Goal: Task Accomplishment & Management: Complete application form

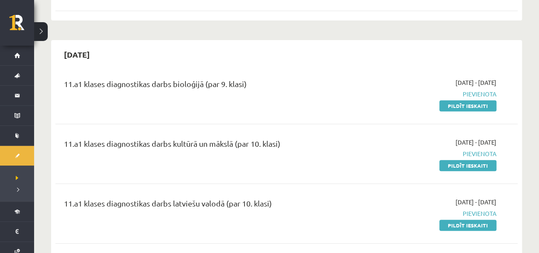
scroll to position [170, 0]
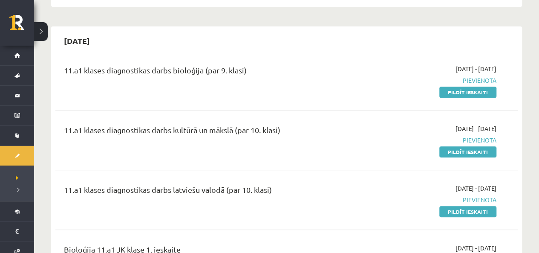
click at [176, 90] on div "11.a1 klases diagnostikas darbs bioloģijā (par 9. klasi)" at bounding box center [206, 80] width 297 height 32
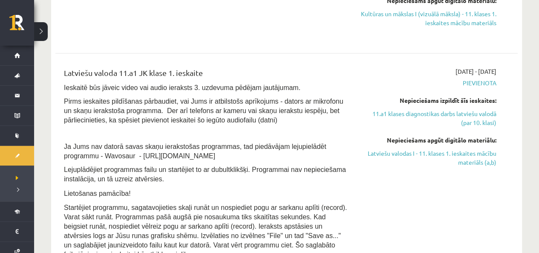
scroll to position [639, 0]
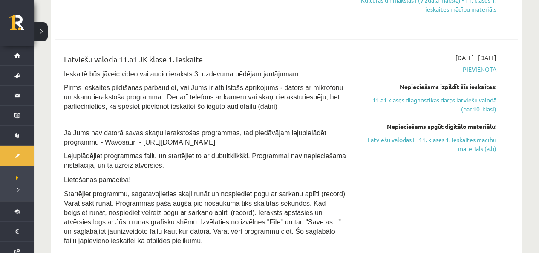
click at [445, 181] on div "2025-10-01 - 2025-10-15 Pievienota Nepieciešams izpildīt šīs ieskaites: 11.a1 k…" at bounding box center [429, 151] width 148 height 196
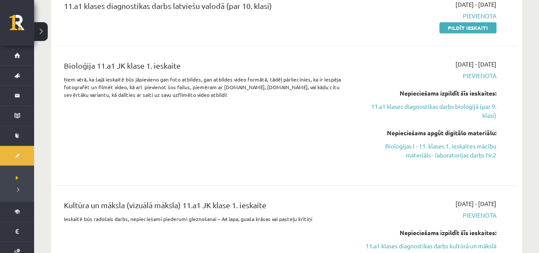
scroll to position [341, 0]
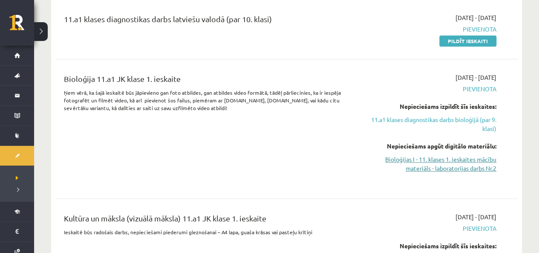
click at [446, 163] on link "Bioloģijas I - 11. klases 1. ieskaites mācību materiāls - laboratorijas darbs N…" at bounding box center [429, 164] width 136 height 18
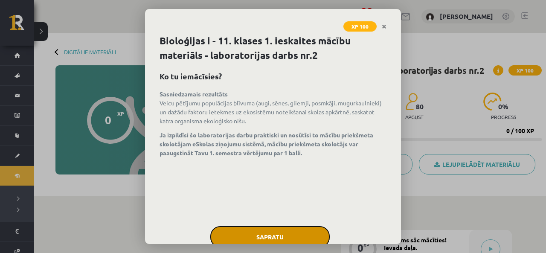
click at [242, 241] on button "Sapratu" at bounding box center [269, 236] width 119 height 21
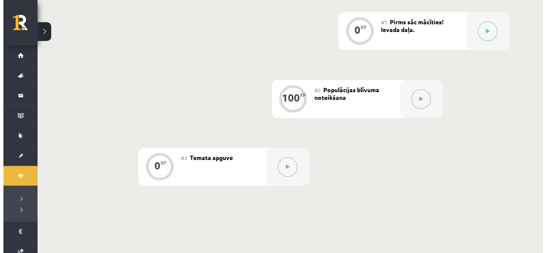
scroll to position [170, 0]
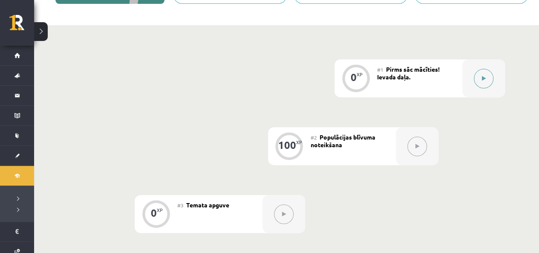
click at [491, 69] on div at bounding box center [483, 78] width 43 height 38
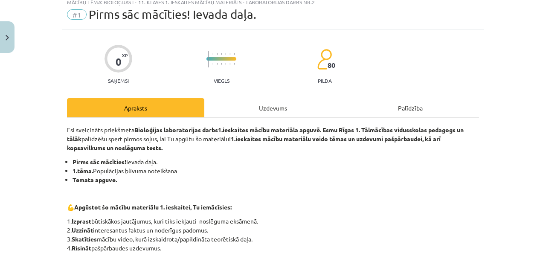
click at [281, 100] on div "Uzdevums" at bounding box center [272, 107] width 137 height 19
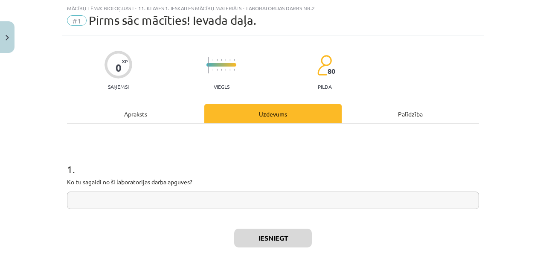
click at [248, 206] on input "text" at bounding box center [273, 199] width 412 height 17
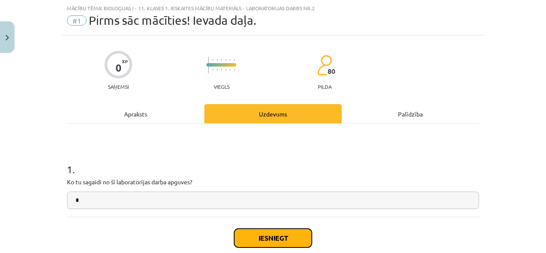
click at [263, 237] on button "Iesniegt" at bounding box center [273, 237] width 78 height 19
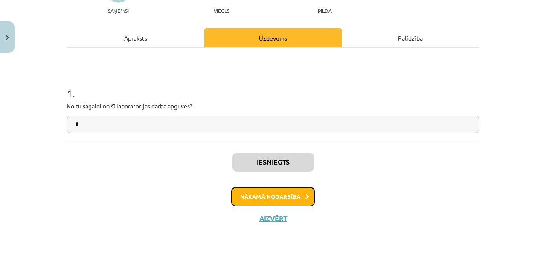
click at [270, 196] on button "Nākamā nodarbība" at bounding box center [273, 197] width 84 height 20
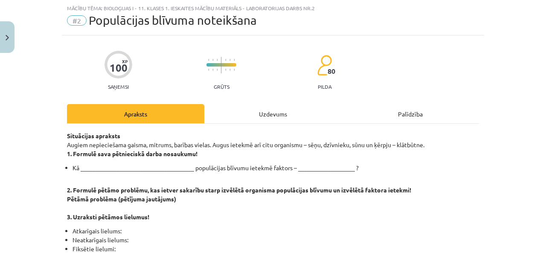
click at [263, 108] on div "Uzdevums" at bounding box center [272, 113] width 137 height 19
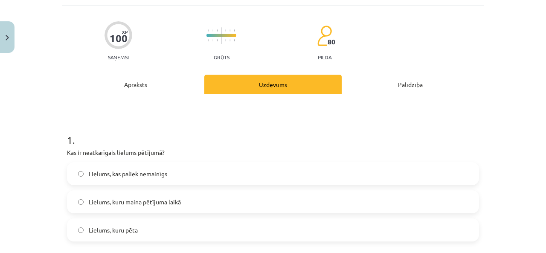
scroll to position [64, 0]
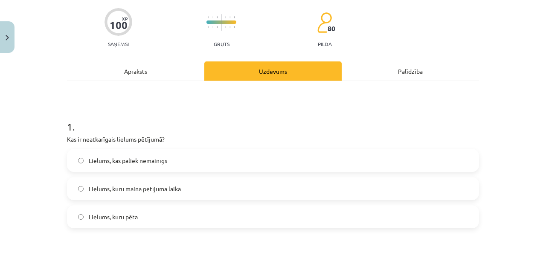
click at [163, 67] on div "Apraksts" at bounding box center [135, 70] width 137 height 19
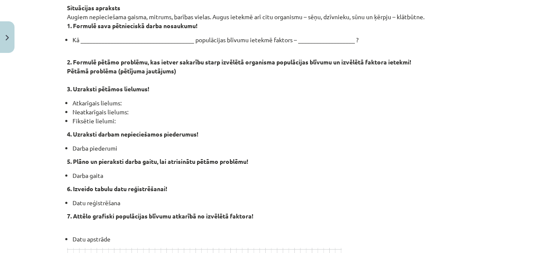
scroll to position [0, 0]
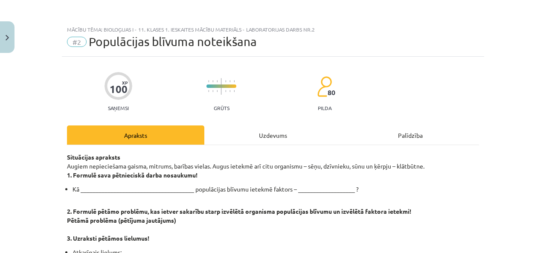
click at [244, 130] on div "Uzdevums" at bounding box center [272, 134] width 137 height 19
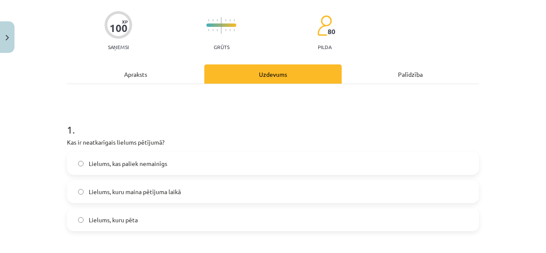
scroll to position [107, 0]
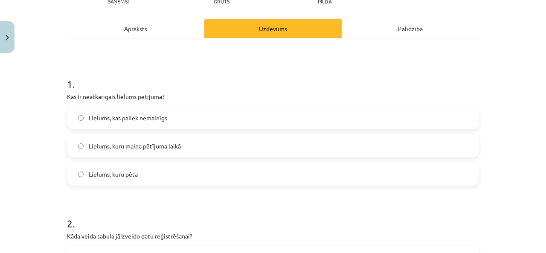
click at [190, 133] on div "Lielums, kas paliek nemainīgs Lielums, kuru maina pētījuma laikā Lielums, kuru …" at bounding box center [273, 145] width 412 height 79
click at [191, 135] on label "Lielums, kuru maina pētījuma laikā" at bounding box center [273, 145] width 410 height 21
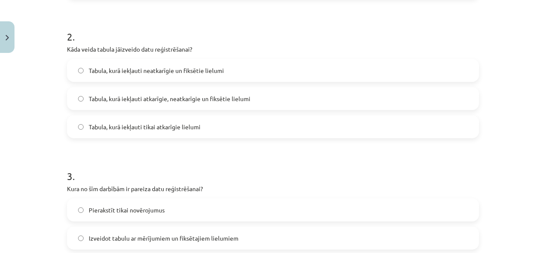
scroll to position [320, 0]
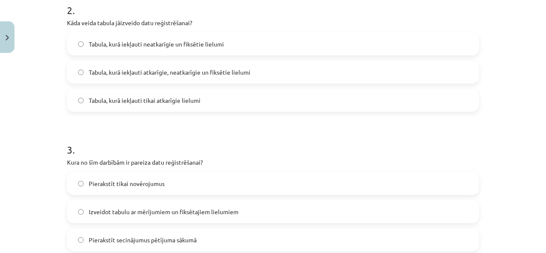
click at [217, 80] on label "Tabula, kurā iekļauti atkarīgie, neatkarīgie un fiksētie lielumi" at bounding box center [273, 71] width 410 height 21
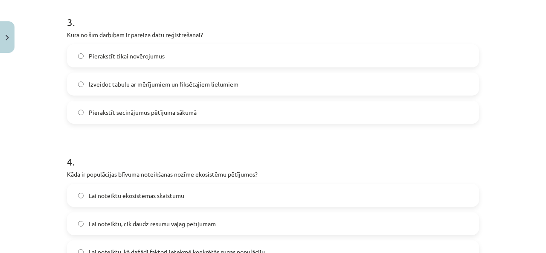
scroll to position [448, 0]
click at [216, 113] on label "Pierakstīt secinājumus pētījuma sākumā" at bounding box center [273, 111] width 410 height 21
click at [210, 87] on span "Izveidot tabulu ar mērījumiem un fiksētajiem lielumiem" at bounding box center [164, 83] width 150 height 9
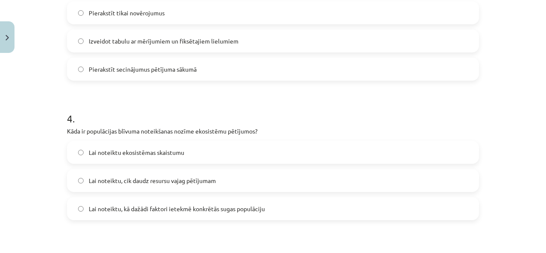
scroll to position [575, 0]
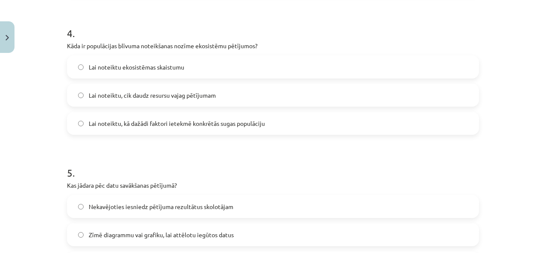
click at [127, 22] on h1 "4 ." at bounding box center [273, 25] width 412 height 26
click at [215, 122] on span "Lai noteiktu, kā dažādi faktori ietekmē konkrētās sugas populāciju" at bounding box center [177, 123] width 176 height 9
click at [223, 158] on h1 "5 ." at bounding box center [273, 165] width 412 height 26
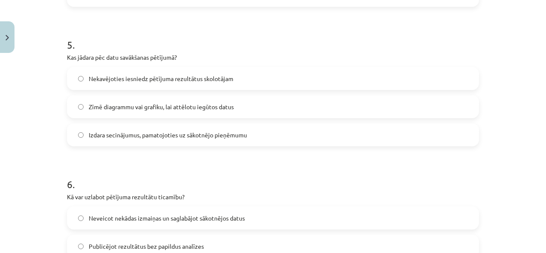
scroll to position [746, 0]
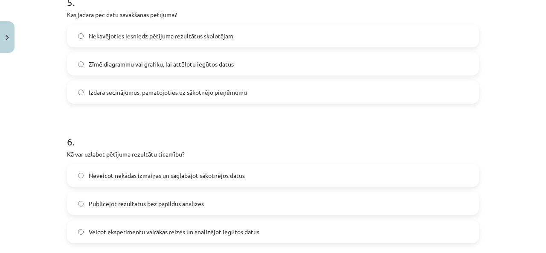
click at [135, 88] on span "Izdara secinājumus, pamatojoties uz sākotnējo pieņēmumu" at bounding box center [168, 92] width 158 height 9
click at [136, 126] on h1 "6 ." at bounding box center [273, 134] width 412 height 26
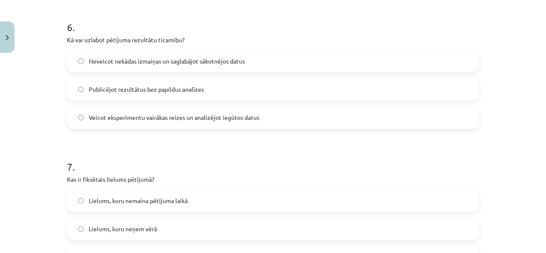
scroll to position [874, 0]
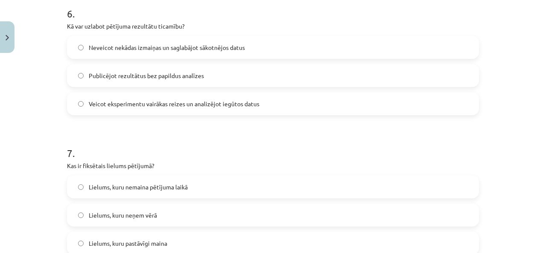
click at [87, 98] on label "Veicot eksperimentu vairākas reizes un analizējot iegūtos datus" at bounding box center [273, 103] width 410 height 21
click at [55, 131] on div "Mācību tēma: Bioloģijas i - 11. klases 1. ieskaites mācību materiāls - laborato…" at bounding box center [273, 126] width 546 height 253
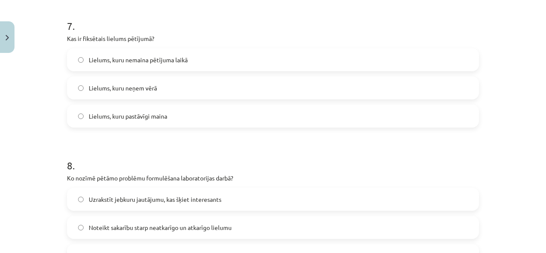
scroll to position [1002, 0]
click at [139, 64] on label "Lielums, kuru nemaina pētījuma laikā" at bounding box center [273, 58] width 410 height 21
click at [32, 144] on div "Mācību tēma: Bioloģijas i - 11. klases 1. ieskaites mācību materiāls - laborato…" at bounding box center [273, 126] width 546 height 253
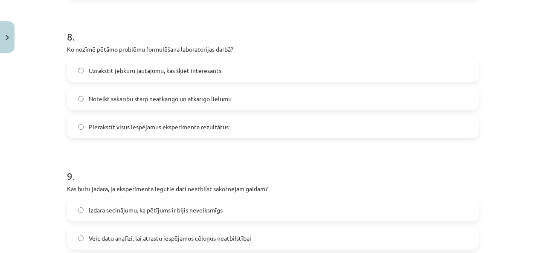
scroll to position [1172, 0]
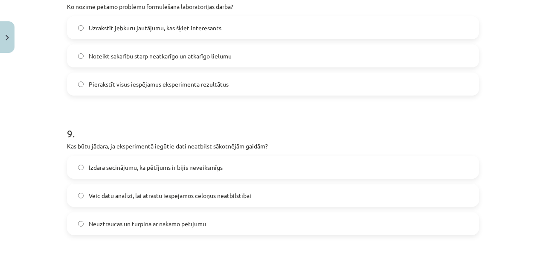
click at [188, 62] on label "Noteikt sakarību starp neatkarīgo un atkarīgo lielumu" at bounding box center [273, 55] width 410 height 21
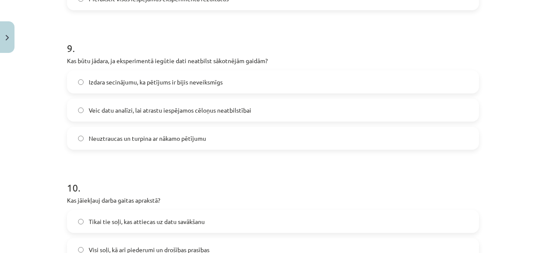
scroll to position [1300, 0]
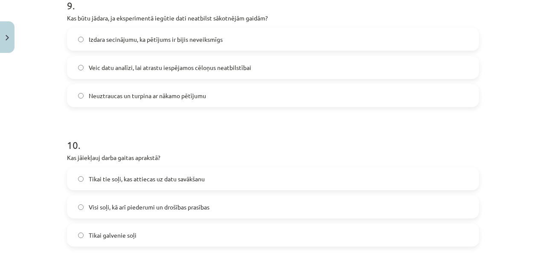
click at [184, 76] on label "Veic datu analīzi, lai atrastu iespējamos cēloņus neatbilstībai" at bounding box center [273, 67] width 410 height 21
click at [187, 130] on h1 "10 ." at bounding box center [273, 137] width 412 height 26
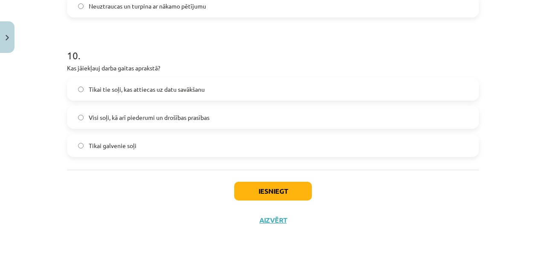
scroll to position [1392, 0]
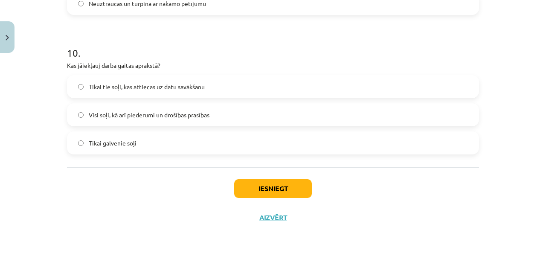
click at [80, 118] on label "Visi soļi, kā arī piederumi un drošības prasības" at bounding box center [273, 114] width 410 height 21
click at [26, 132] on div "Mācību tēma: Bioloģijas i - 11. klases 1. ieskaites mācību materiāls - laborato…" at bounding box center [273, 126] width 546 height 253
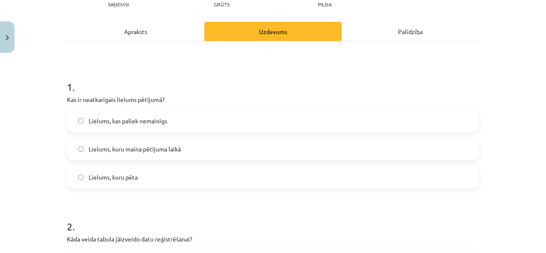
scroll to position [0, 0]
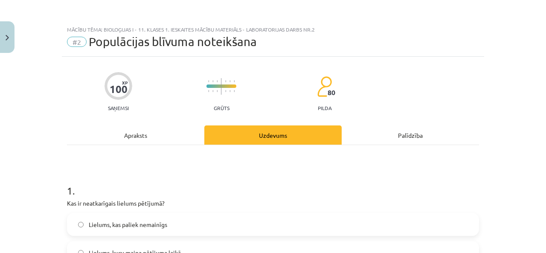
click at [95, 131] on div "Apraksts" at bounding box center [135, 134] width 137 height 19
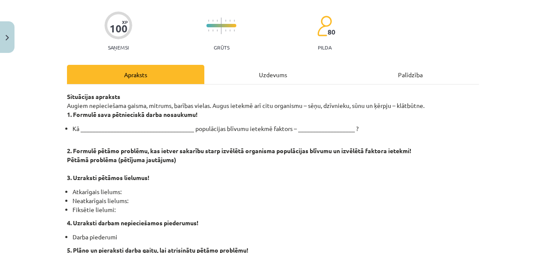
scroll to position [149, 0]
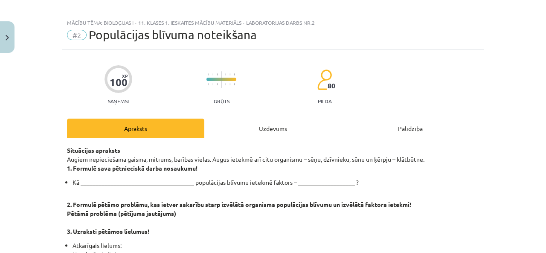
scroll to position [0, 0]
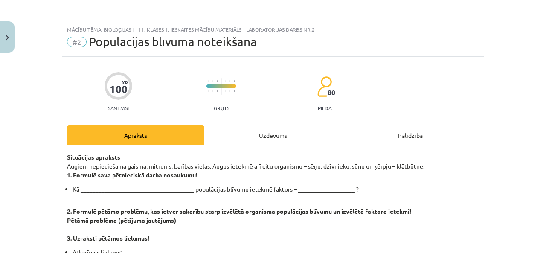
click at [269, 126] on div "Uzdevums" at bounding box center [272, 134] width 137 height 19
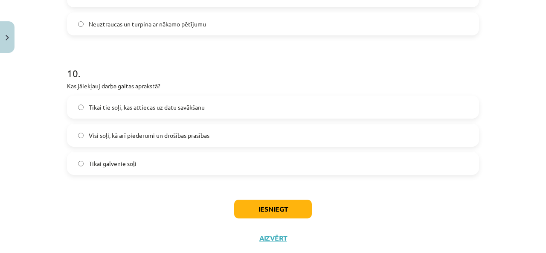
scroll to position [1385, 0]
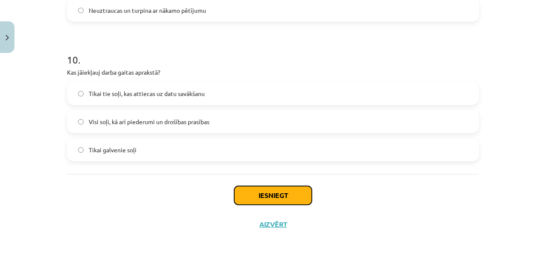
click at [254, 191] on button "Iesniegt" at bounding box center [273, 195] width 78 height 19
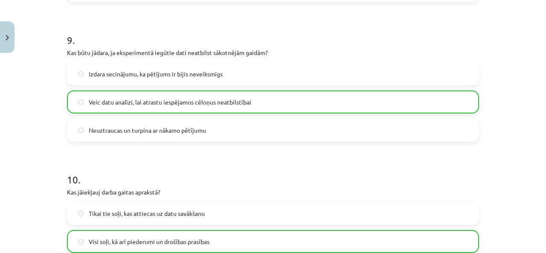
scroll to position [1293, 0]
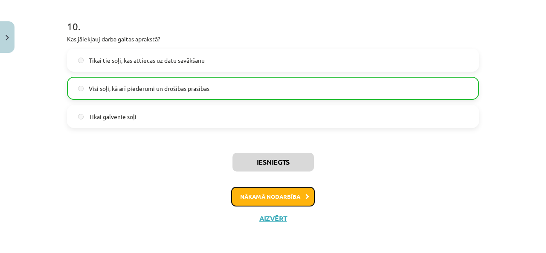
click at [272, 196] on button "Nākamā nodarbība" at bounding box center [273, 197] width 84 height 20
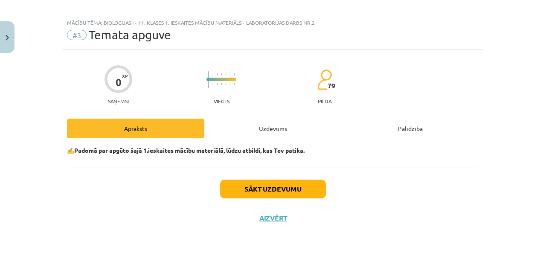
click at [265, 139] on div "✍️Padomā par apgūto šajā 1.ieskaites mācību materiālā, lūdzu atbildi, kas Tev p…" at bounding box center [273, 152] width 412 height 29
click at [266, 123] on div "Uzdevums" at bounding box center [272, 127] width 137 height 19
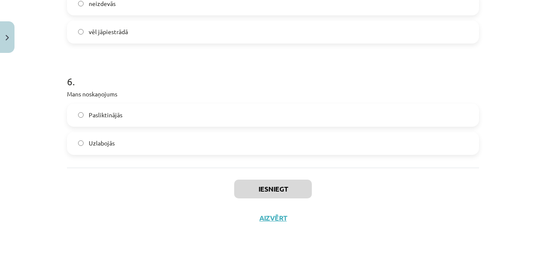
click at [122, 138] on label "Uzlabojās" at bounding box center [273, 143] width 410 height 21
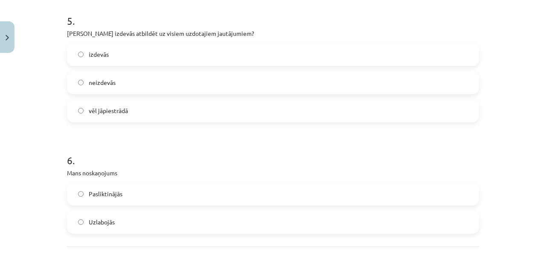
scroll to position [682, 0]
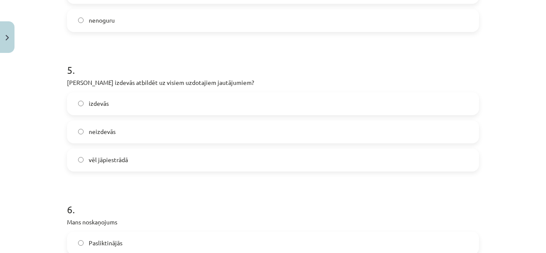
click at [112, 97] on label "izdevās" at bounding box center [273, 103] width 410 height 21
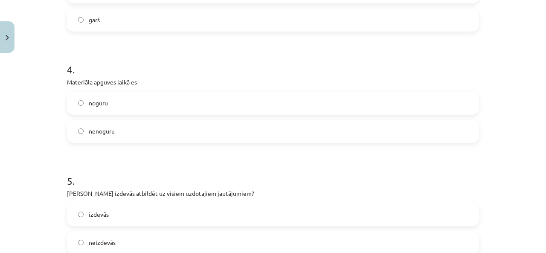
scroll to position [555, 0]
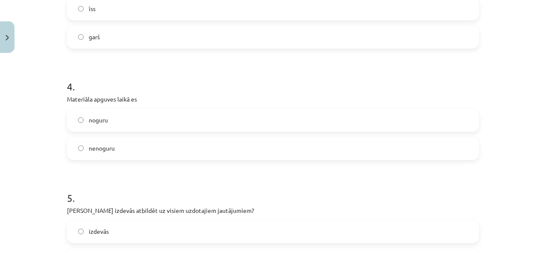
click at [118, 152] on label "nenoguru" at bounding box center [273, 148] width 410 height 21
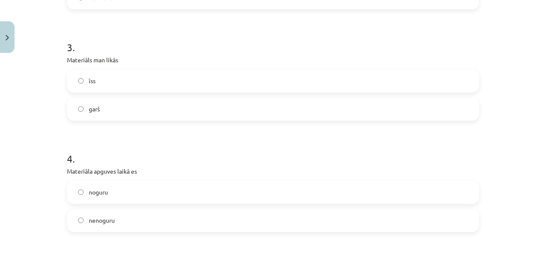
scroll to position [469, 0]
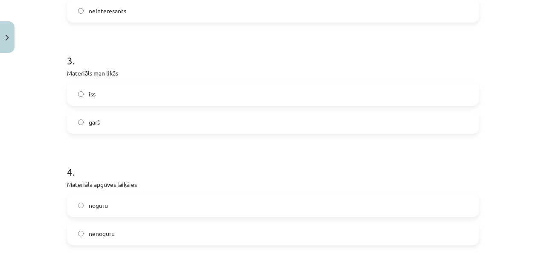
click at [101, 100] on label "īss" at bounding box center [273, 94] width 410 height 21
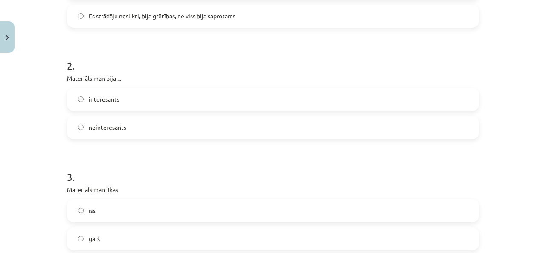
scroll to position [341, 0]
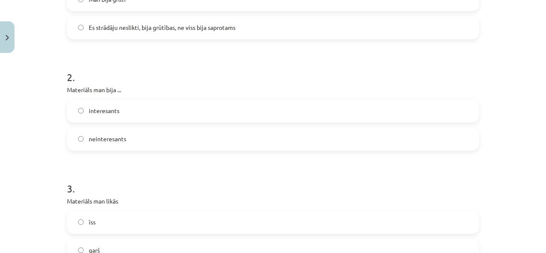
click at [133, 121] on div "interesants neinteresants" at bounding box center [273, 124] width 412 height 51
click at [134, 121] on div "interesants neinteresants" at bounding box center [273, 124] width 412 height 51
click at [131, 115] on label "interesants" at bounding box center [273, 110] width 410 height 21
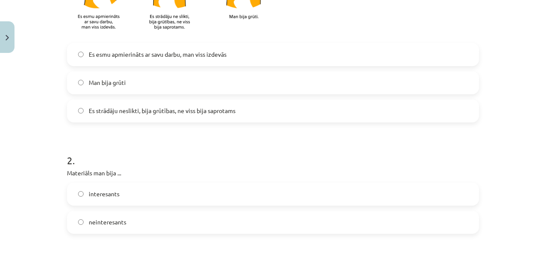
scroll to position [256, 0]
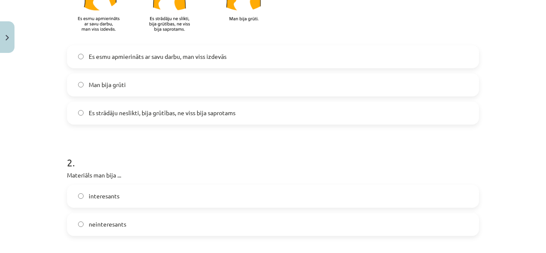
click at [137, 53] on span "Es esmu apmierināts ar savu darbu, man viss izdevās" at bounding box center [158, 56] width 138 height 9
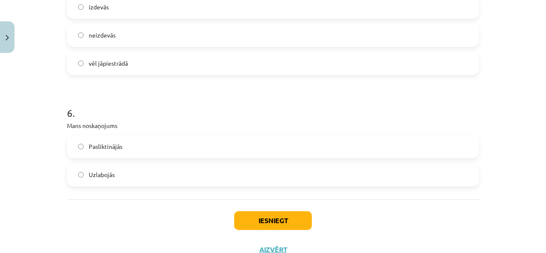
scroll to position [810, 0]
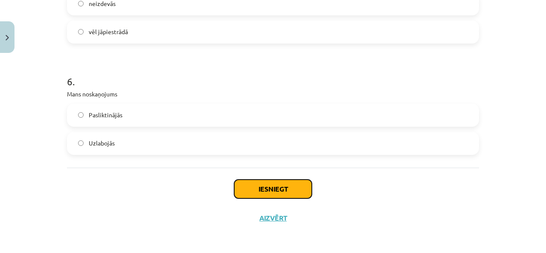
click at [267, 185] on button "Iesniegt" at bounding box center [273, 188] width 78 height 19
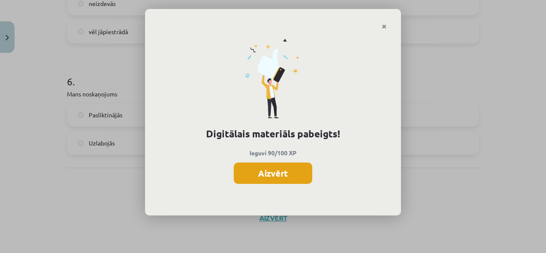
click at [283, 178] on button "Aizvērt" at bounding box center [273, 172] width 78 height 21
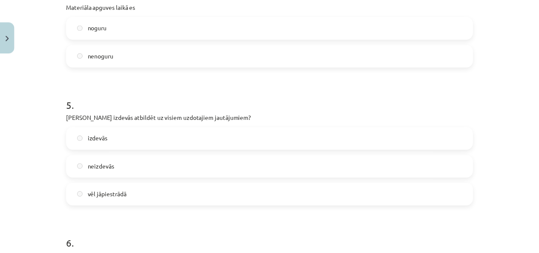
scroll to position [640, 0]
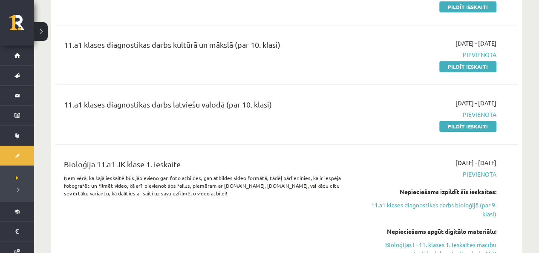
scroll to position [341, 0]
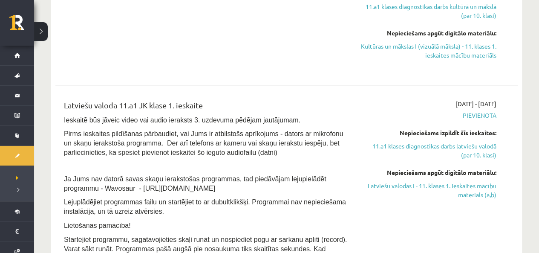
scroll to position [554, 0]
click at [472, 188] on link "Latviešu valodas I - 11. klases 1. ieskaites mācību materiāls (a,b)" at bounding box center [429, 190] width 136 height 18
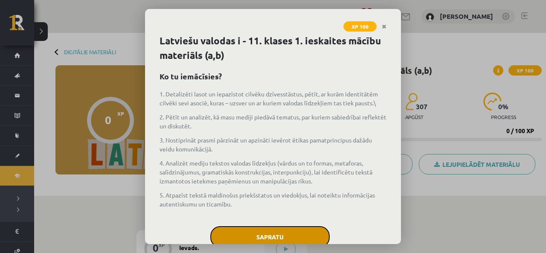
click at [289, 234] on button "Sapratu" at bounding box center [269, 236] width 119 height 21
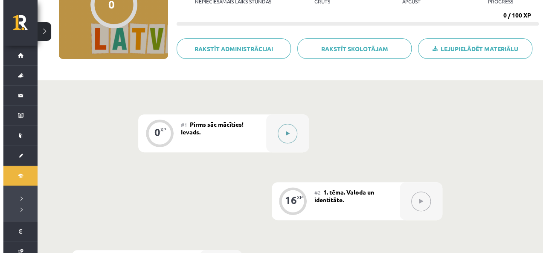
scroll to position [128, 0]
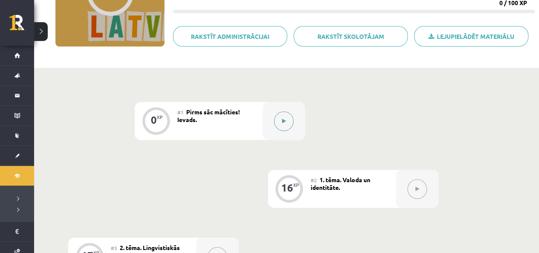
click at [292, 115] on button at bounding box center [284, 121] width 20 height 20
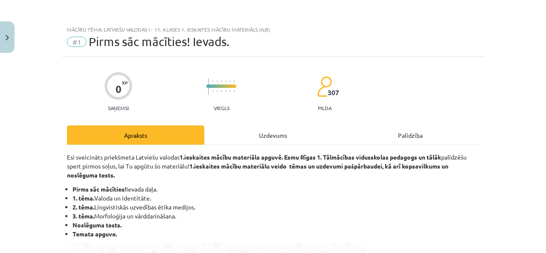
click at [262, 136] on div "Uzdevums" at bounding box center [272, 134] width 137 height 19
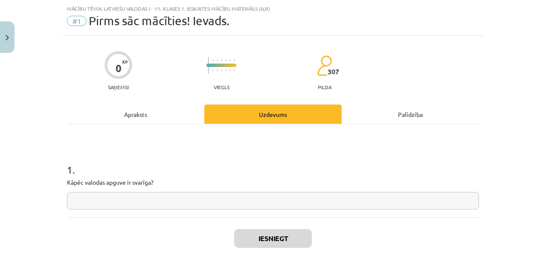
scroll to position [21, 0]
click at [176, 108] on div "Apraksts" at bounding box center [135, 113] width 137 height 19
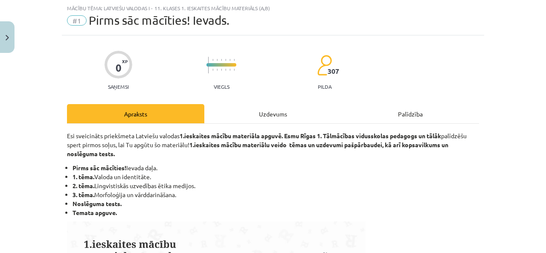
click at [236, 115] on div "Uzdevums" at bounding box center [272, 113] width 137 height 19
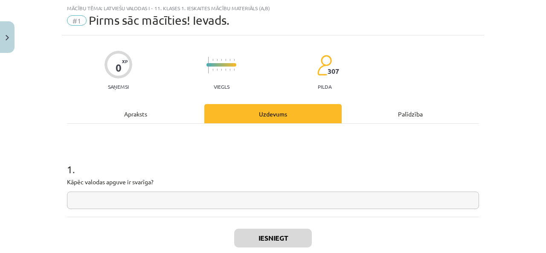
click at [169, 116] on div "Apraksts" at bounding box center [135, 113] width 137 height 19
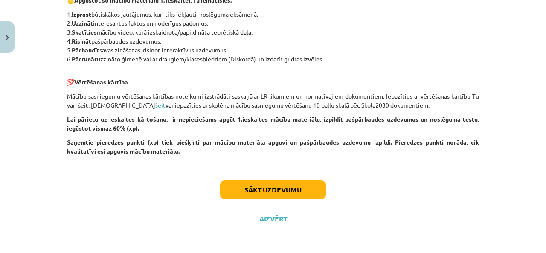
scroll to position [435, 0]
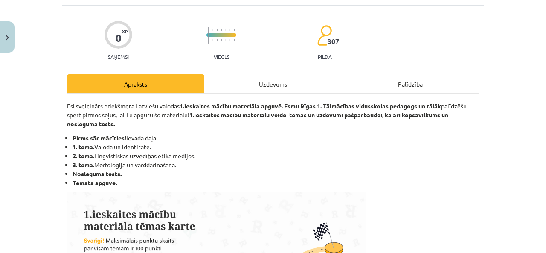
click at [259, 83] on div "Uzdevums" at bounding box center [272, 83] width 137 height 19
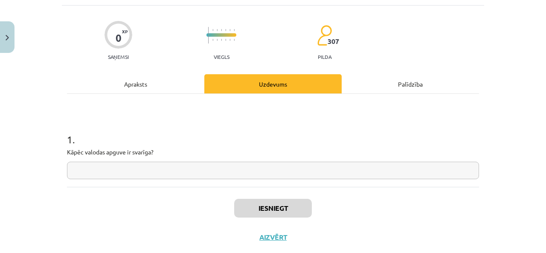
scroll to position [21, 0]
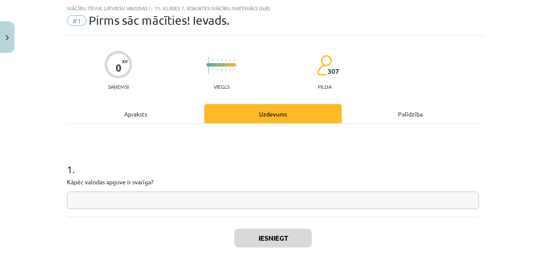
click at [187, 191] on input "text" at bounding box center [273, 199] width 412 height 17
type input "*"
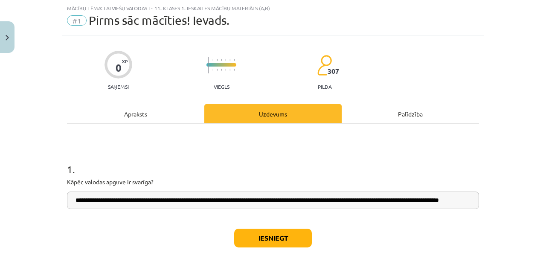
scroll to position [0, 31]
type input "**********"
click at [469, 150] on h1 "1 ." at bounding box center [273, 161] width 412 height 26
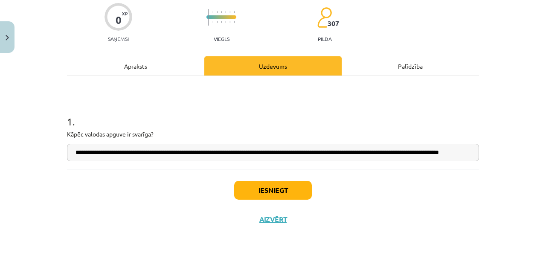
scroll to position [71, 0]
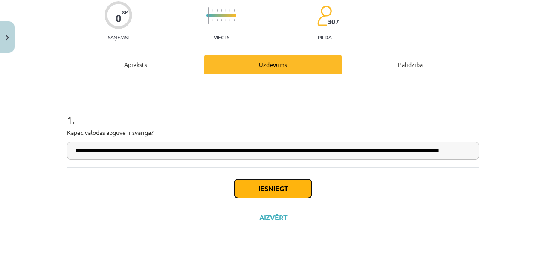
click at [287, 185] on button "Iesniegt" at bounding box center [273, 188] width 78 height 19
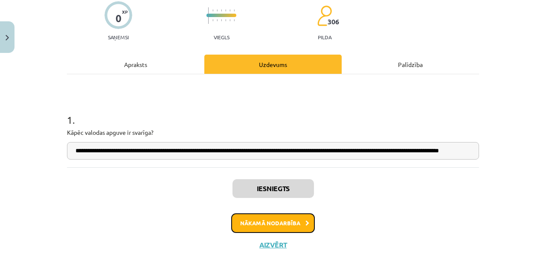
click at [271, 215] on button "Nākamā nodarbība" at bounding box center [273, 223] width 84 height 20
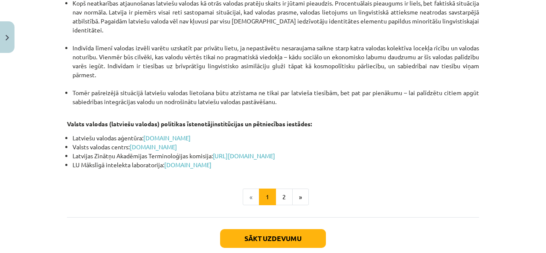
scroll to position [1852, 0]
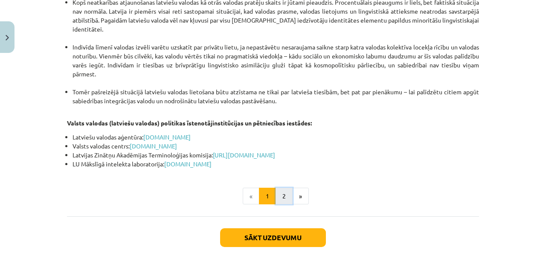
click at [277, 188] on button "2" at bounding box center [283, 196] width 17 height 17
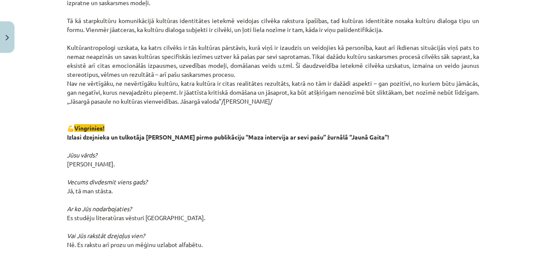
scroll to position [408, 0]
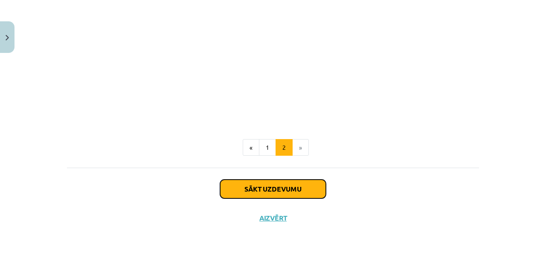
click at [269, 181] on button "Sākt uzdevumu" at bounding box center [273, 188] width 106 height 19
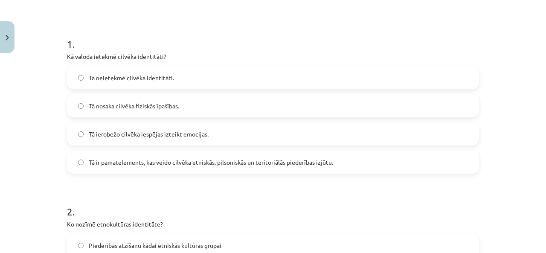
scroll to position [149, 0]
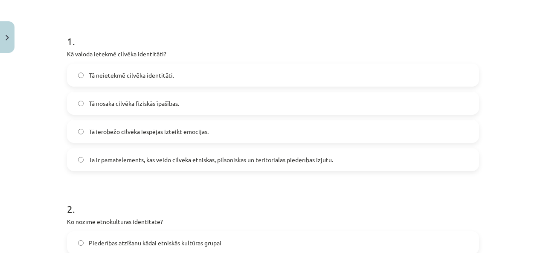
click at [217, 165] on label "Tā ir pamatelements, kas veido cilvēka etniskās, pilsoniskās un teritoriālās pi…" at bounding box center [273, 159] width 410 height 21
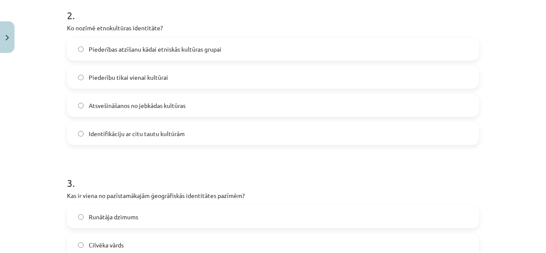
scroll to position [362, 0]
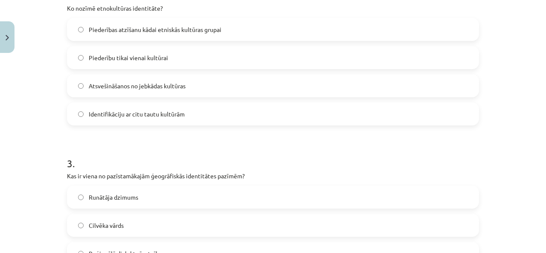
click at [159, 29] on span "Piederības atzīšanu kādai etniskās kultūras grupai" at bounding box center [155, 29] width 133 height 9
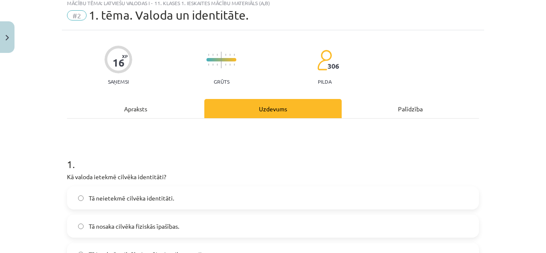
scroll to position [0, 0]
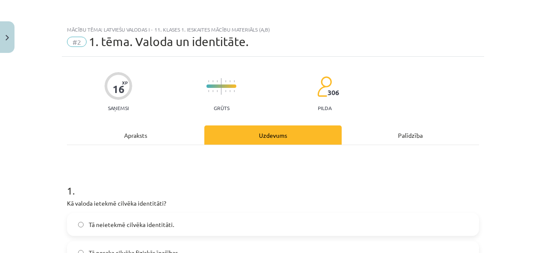
click at [154, 131] on div "Apraksts" at bounding box center [135, 134] width 137 height 19
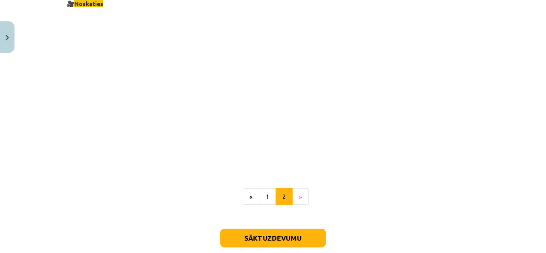
scroll to position [983, 0]
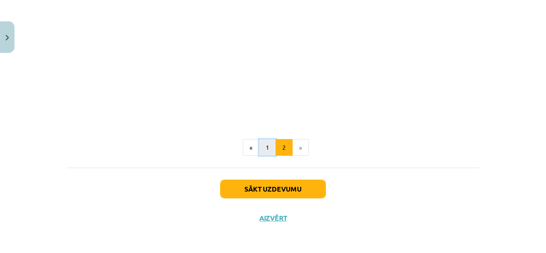
click at [265, 147] on button "1" at bounding box center [267, 147] width 17 height 17
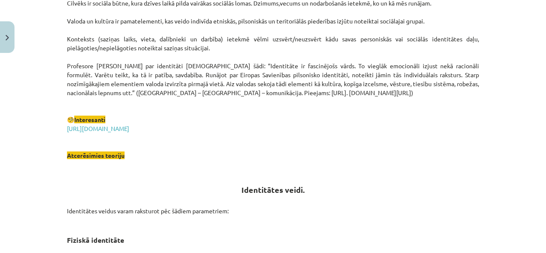
scroll to position [0, 0]
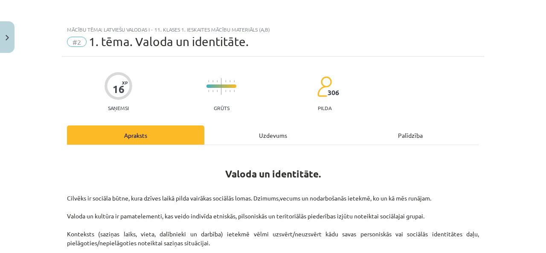
click at [281, 130] on div "Uzdevums" at bounding box center [272, 134] width 137 height 19
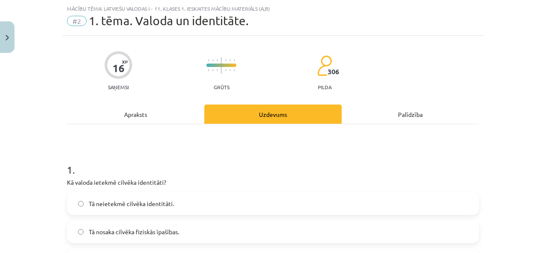
scroll to position [21, 0]
click at [245, 173] on h1 "1 ." at bounding box center [273, 161] width 412 height 26
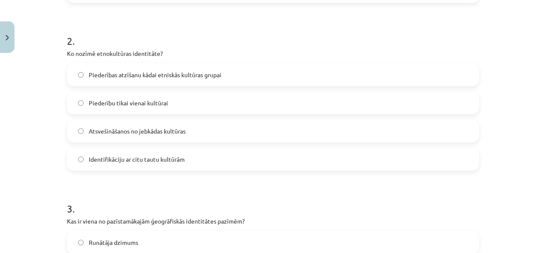
scroll to position [320, 0]
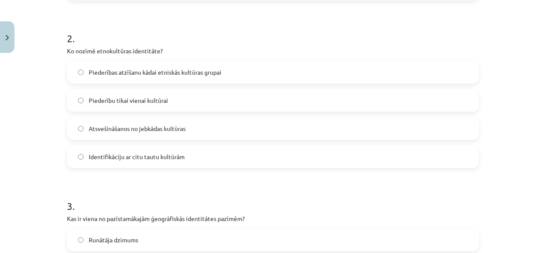
click at [355, 41] on h1 "2 ." at bounding box center [273, 30] width 412 height 26
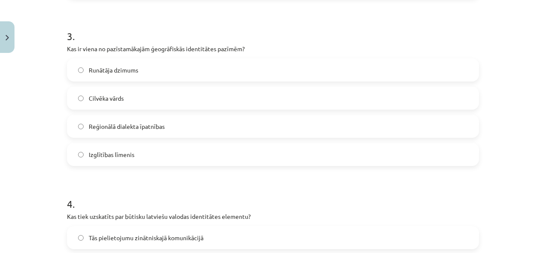
scroll to position [490, 0]
click at [236, 126] on label "Reģionālā dialekta īpatnības" at bounding box center [273, 125] width 410 height 21
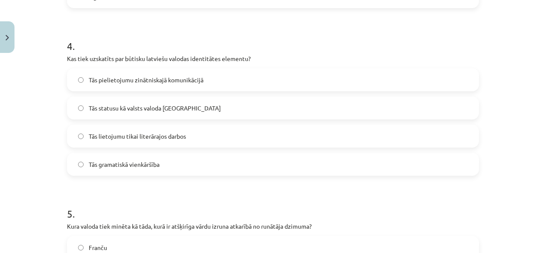
scroll to position [661, 0]
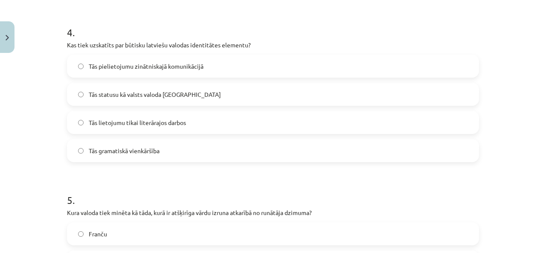
click at [143, 66] on span "Tās pielietojumu zinātniskajā komunikācijā" at bounding box center [146, 66] width 115 height 9
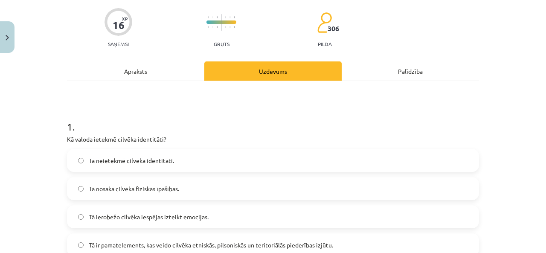
click at [166, 78] on div "Apraksts" at bounding box center [135, 70] width 137 height 19
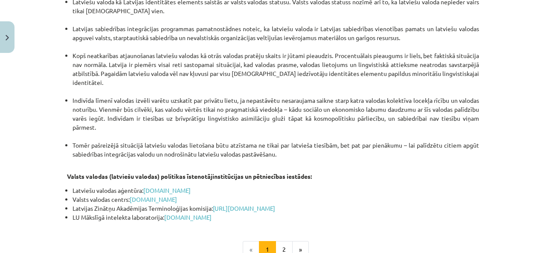
scroll to position [1812, 0]
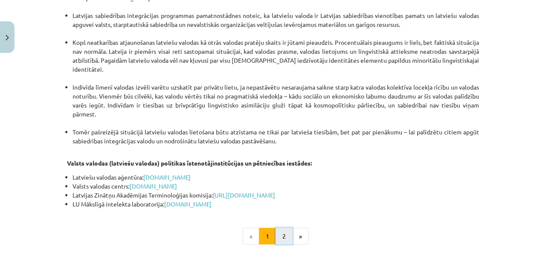
click at [275, 228] on button "2" at bounding box center [283, 236] width 17 height 17
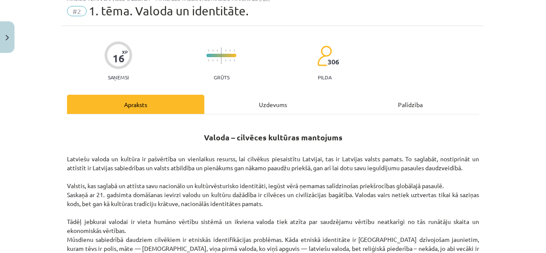
scroll to position [0, 0]
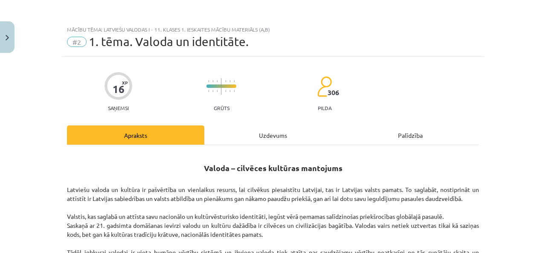
click at [250, 136] on div "Uzdevums" at bounding box center [272, 134] width 137 height 19
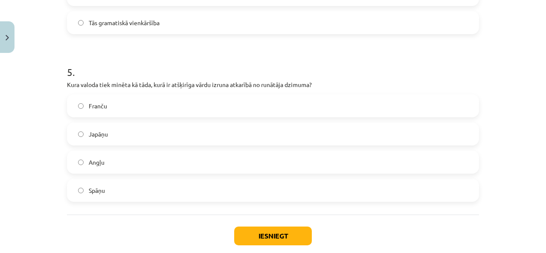
scroll to position [831, 0]
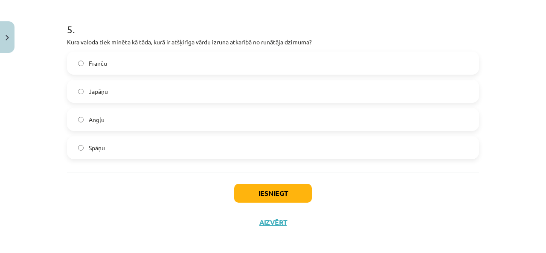
click at [125, 95] on label "Japāņu" at bounding box center [273, 91] width 410 height 21
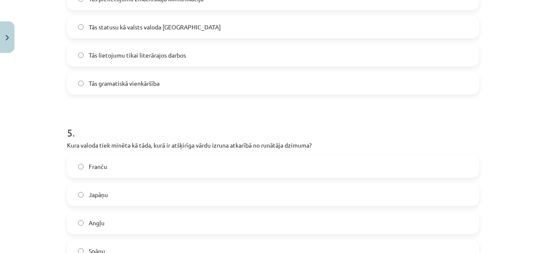
scroll to position [835, 0]
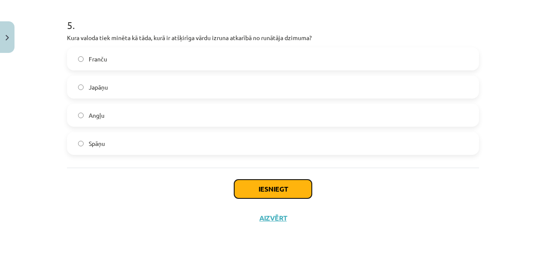
click at [269, 182] on button "Iesniegt" at bounding box center [273, 188] width 78 height 19
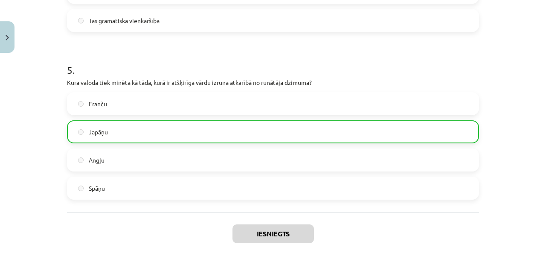
scroll to position [810, 0]
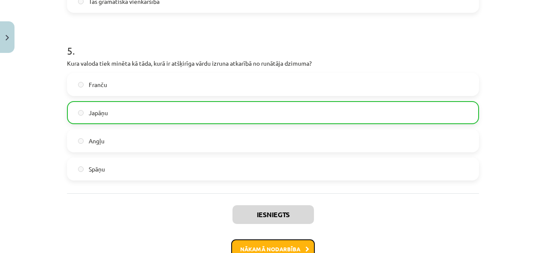
click at [274, 248] on button "Nākamā nodarbība" at bounding box center [273, 249] width 84 height 20
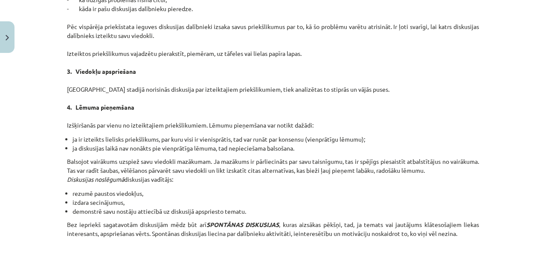
scroll to position [746, 0]
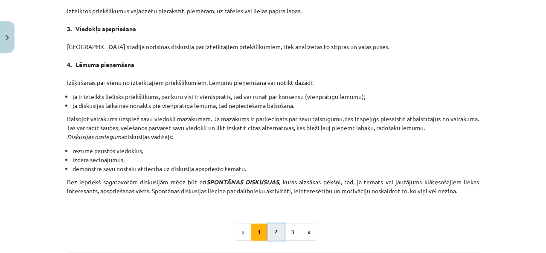
click at [275, 233] on button "2" at bounding box center [275, 231] width 17 height 17
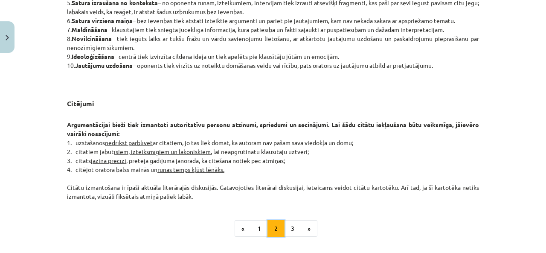
scroll to position [706, 0]
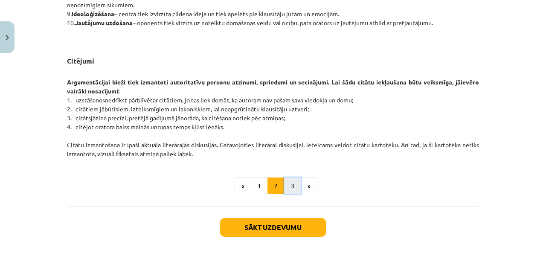
click at [289, 183] on button "3" at bounding box center [292, 185] width 17 height 17
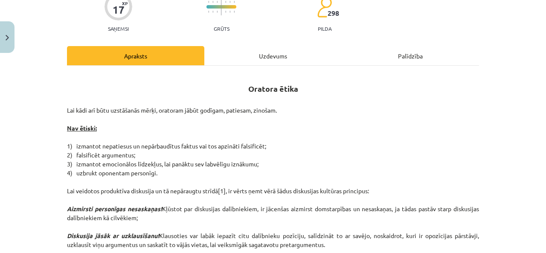
scroll to position [0, 0]
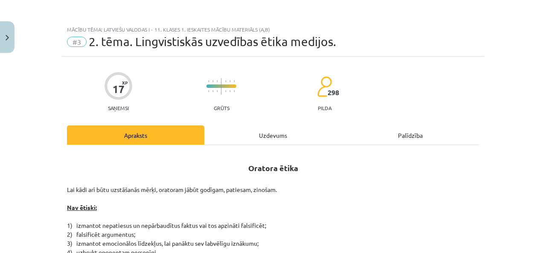
click at [272, 133] on div "Uzdevums" at bounding box center [272, 134] width 137 height 19
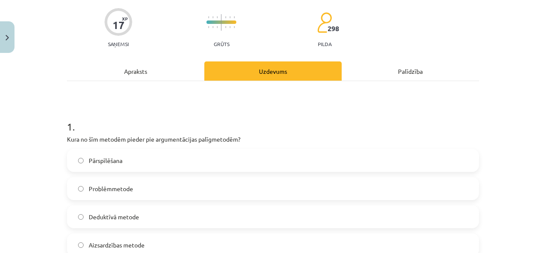
scroll to position [107, 0]
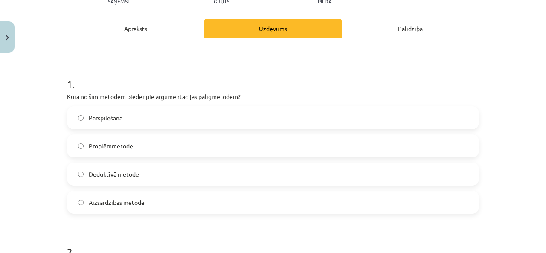
click at [255, 113] on label "Pārspīlēšana" at bounding box center [273, 117] width 410 height 21
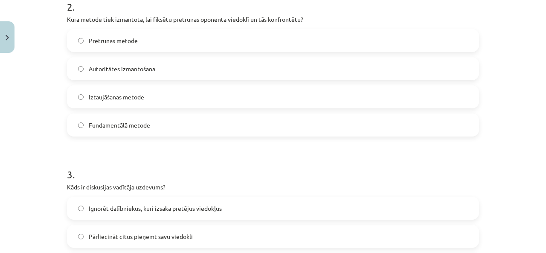
scroll to position [362, 0]
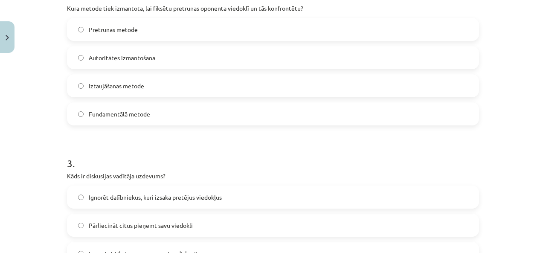
click at [183, 23] on label "Pretrunas metode" at bounding box center [273, 29] width 410 height 21
click at [181, 137] on form "1 . Kura no šīm metodēm pieder pie argumentācijas palīgmetodēm? Pārspīlēšana Pr…" at bounding box center [273, 217] width 412 height 821
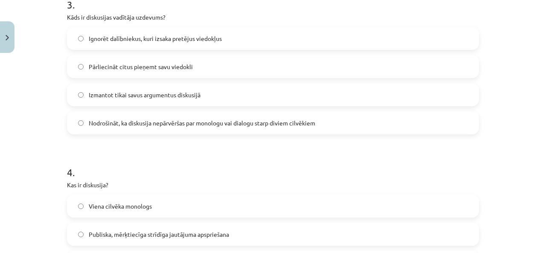
scroll to position [533, 0]
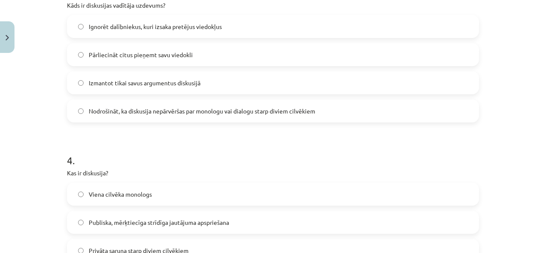
click at [191, 102] on label "Nodrošināt, ka diskusija nepārvēršas par monologu vai dialogu starp diviem cilv…" at bounding box center [273, 110] width 410 height 21
click at [185, 148] on h1 "4 ." at bounding box center [273, 152] width 412 height 26
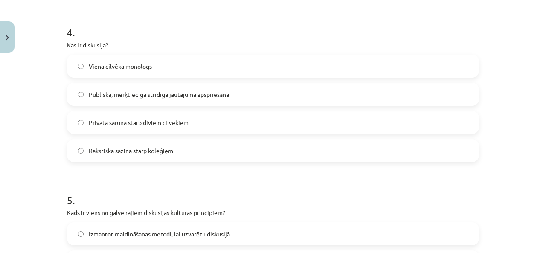
scroll to position [703, 0]
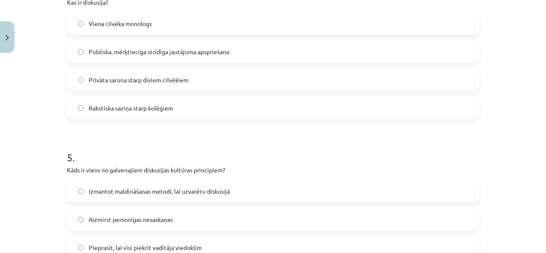
click at [188, 52] on span "Publiska, mērķtiecīga strīdīga jautājuma apspriešana" at bounding box center [159, 51] width 140 height 9
click at [167, 146] on h1 "5 ." at bounding box center [273, 149] width 412 height 26
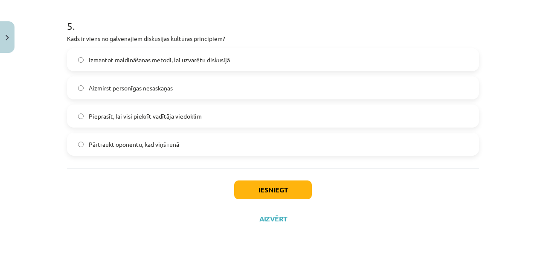
scroll to position [835, 0]
click at [37, 82] on div "Mācību tēma: Latviešu valodas i - 11. klases 1. ieskaites mācību materiāls (a,b…" at bounding box center [273, 126] width 546 height 253
click at [132, 192] on div "Iesniegt Aizvērt" at bounding box center [273, 198] width 412 height 60
click at [141, 94] on label "Aizmirst personīgas nesaskaņas" at bounding box center [273, 86] width 410 height 21
click at [109, 168] on div "Iesniegt Aizvērt" at bounding box center [273, 198] width 412 height 60
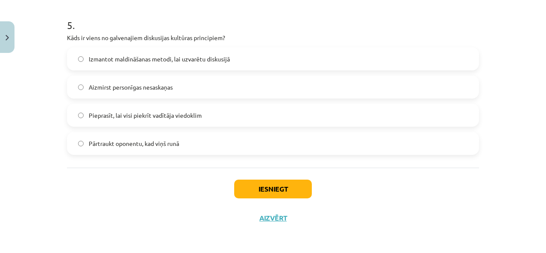
click at [139, 44] on div "5 . Kāds ir viens no galvenajiem diskusijas kultūras principiem? Izmantot maldi…" at bounding box center [273, 79] width 412 height 150
click at [131, 55] on span "Izmantot maldināšanas metodi, lai uzvarētu diskusijā" at bounding box center [159, 59] width 141 height 9
click at [152, 170] on div "Iesniegt Aizvērt" at bounding box center [273, 198] width 412 height 60
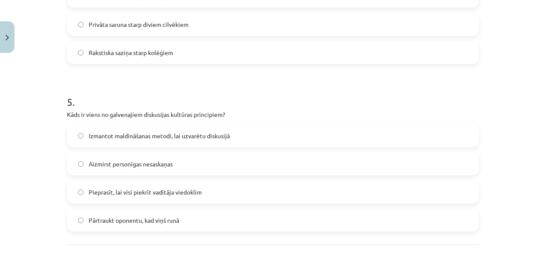
scroll to position [708, 0]
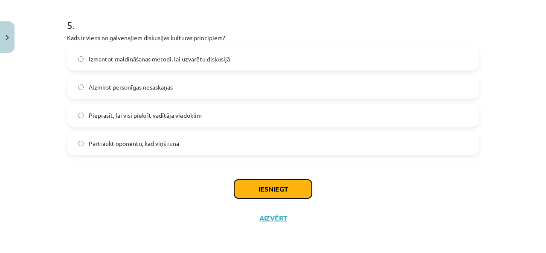
click at [253, 181] on button "Iesniegt" at bounding box center [273, 188] width 78 height 19
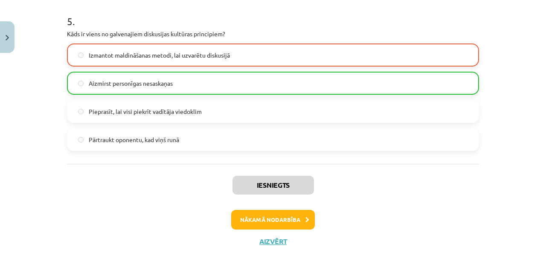
scroll to position [852, 0]
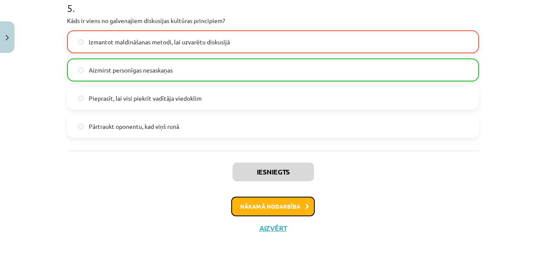
click at [304, 208] on button "Nākamā nodarbība" at bounding box center [273, 206] width 84 height 20
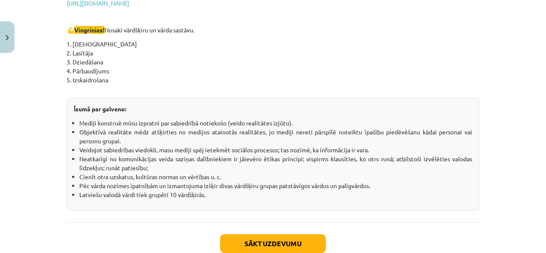
scroll to position [1568, 0]
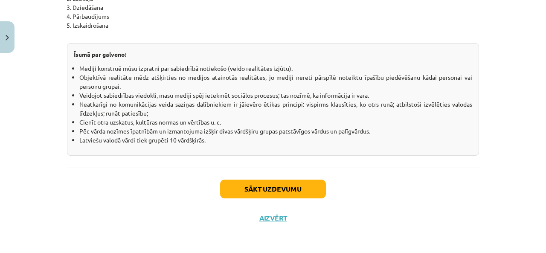
click at [238, 176] on div "Sākt uzdevumu Aizvērt" at bounding box center [273, 198] width 412 height 60
click at [237, 179] on button "Sākt uzdevumu" at bounding box center [273, 188] width 106 height 19
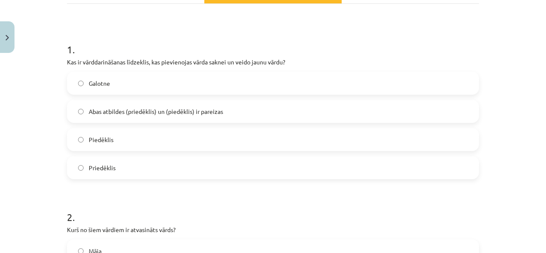
scroll to position [149, 0]
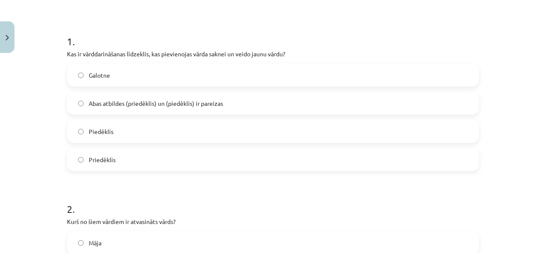
click at [154, 101] on span "Abas atbildes (priedēklis) un (piedēklis) ir pareizas" at bounding box center [156, 103] width 134 height 9
click at [177, 193] on h1 "2 ." at bounding box center [273, 201] width 412 height 26
click at [22, 130] on div "Mācību tēma: Latviešu valodas i - 11. klases 1. ieskaites mācību materiāls (a,b…" at bounding box center [273, 126] width 546 height 253
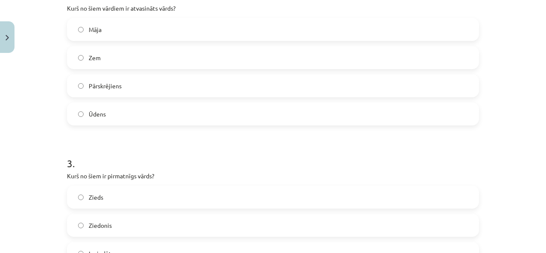
scroll to position [320, 0]
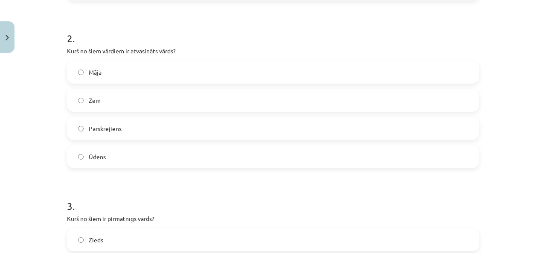
click at [89, 126] on span "Pārskrējiens" at bounding box center [105, 128] width 33 height 9
click at [20, 103] on div "Mācību tēma: Latviešu valodas i - 11. klases 1. ieskaites mācību materiāls (a,b…" at bounding box center [273, 126] width 546 height 253
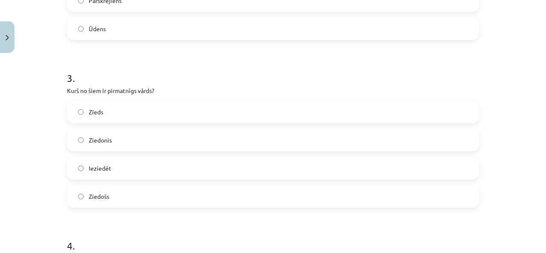
scroll to position [490, 0]
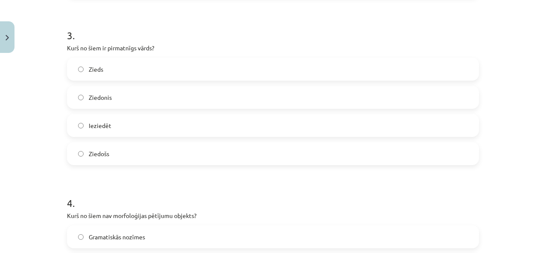
click at [96, 66] on span "Zieds" at bounding box center [96, 69] width 14 height 9
click at [9, 98] on div "Mācību tēma: Latviešu valodas i - 11. klases 1. ieskaites mācību materiāls (a,b…" at bounding box center [273, 126] width 546 height 253
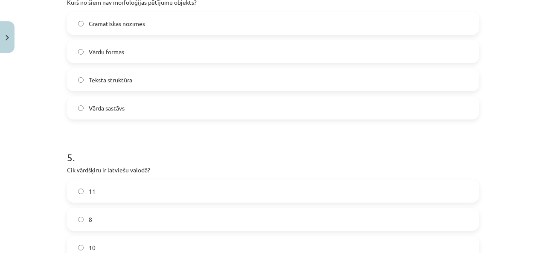
scroll to position [661, 0]
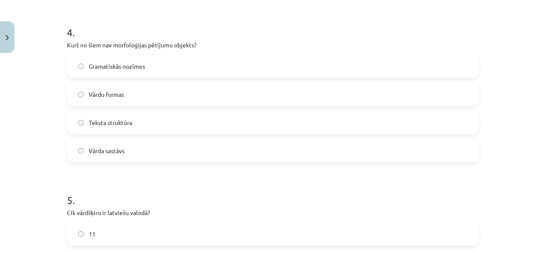
click at [170, 132] on label "Teksta struktūra" at bounding box center [273, 122] width 410 height 21
click at [146, 189] on h1 "5 ." at bounding box center [273, 192] width 412 height 26
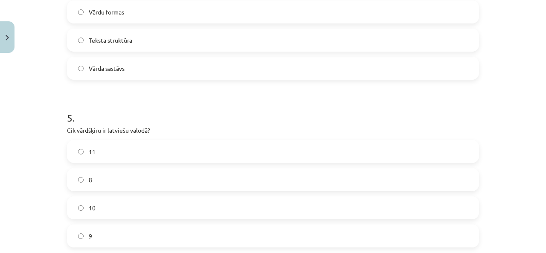
scroll to position [831, 0]
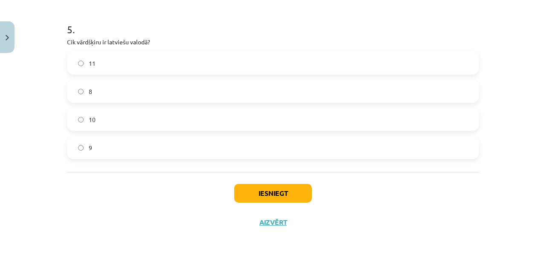
click at [124, 120] on label "10" at bounding box center [273, 119] width 410 height 21
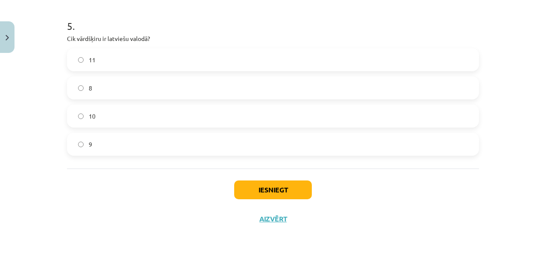
scroll to position [835, 0]
click at [269, 185] on button "Iesniegt" at bounding box center [273, 188] width 78 height 19
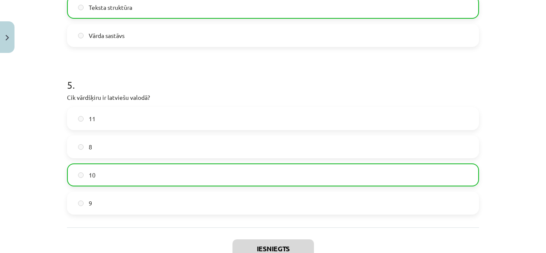
scroll to position [832, 0]
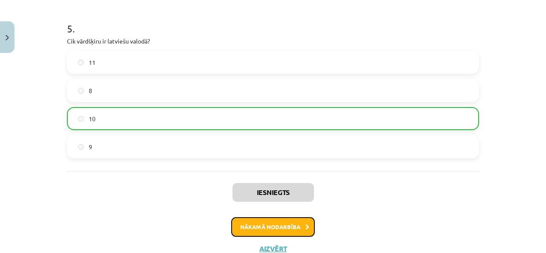
click at [296, 229] on button "Nākamā nodarbība" at bounding box center [273, 227] width 84 height 20
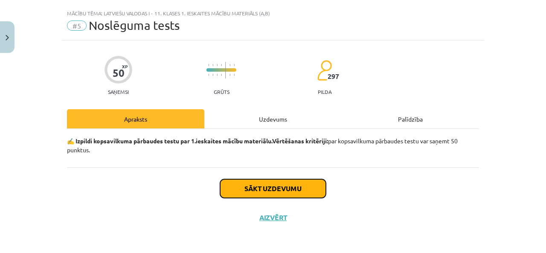
click at [277, 179] on button "Sākt uzdevumu" at bounding box center [273, 188] width 106 height 19
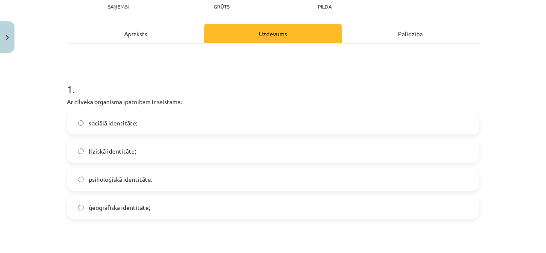
scroll to position [144, 0]
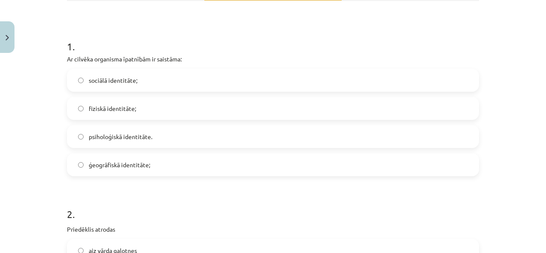
click at [173, 165] on label "ģeogrāfiskā identitāte;" at bounding box center [273, 164] width 410 height 21
click at [130, 78] on span "sociālā identitāte;" at bounding box center [113, 80] width 49 height 9
click at [211, 32] on h1 "1 ." at bounding box center [273, 39] width 412 height 26
click at [81, 115] on label "fiziskā identitāte;" at bounding box center [273, 108] width 410 height 21
click at [38, 126] on div "Mācību tēma: Latviešu valodas i - 11. klases 1. ieskaites mācību materiāls (a,b…" at bounding box center [273, 126] width 546 height 253
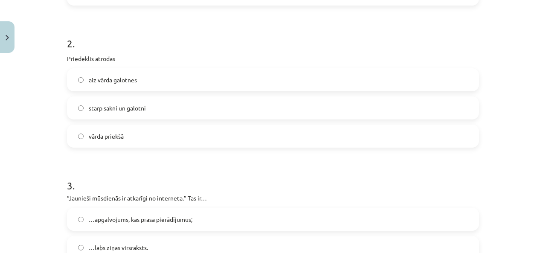
scroll to position [357, 0]
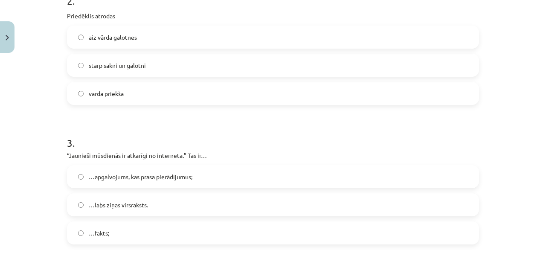
click at [145, 95] on label "vārda priekšā" at bounding box center [273, 93] width 410 height 21
click at [129, 127] on h1 "3 ." at bounding box center [273, 135] width 412 height 26
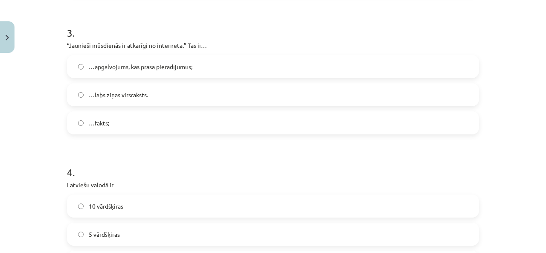
scroll to position [485, 0]
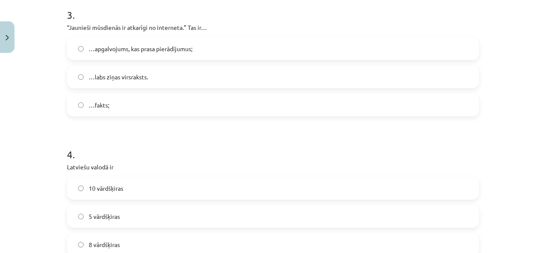
click at [114, 152] on h1 "4 ." at bounding box center [273, 146] width 412 height 26
click at [133, 107] on label "…fakts;" at bounding box center [273, 104] width 410 height 21
click at [112, 136] on h1 "4 ." at bounding box center [273, 146] width 412 height 26
click at [116, 197] on label "10 vārdšķiras" at bounding box center [273, 187] width 410 height 21
click at [235, 49] on label "…apgalvojums, kas prasa pierādījumus;" at bounding box center [273, 48] width 410 height 21
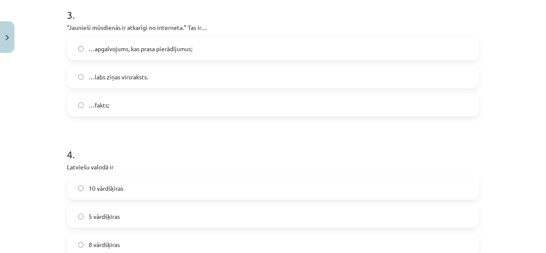
click at [193, 142] on h1 "4 ." at bounding box center [273, 146] width 412 height 26
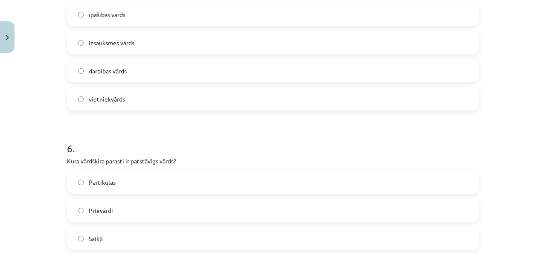
scroll to position [783, 0]
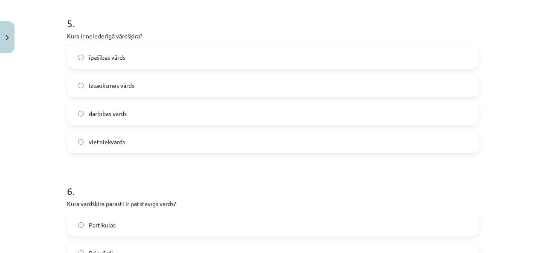
click at [190, 143] on label "vietniekvārds" at bounding box center [273, 141] width 410 height 21
click at [178, 170] on h1 "6 ." at bounding box center [273, 183] width 412 height 26
click at [237, 193] on h1 "6 ." at bounding box center [273, 183] width 412 height 26
click at [182, 162] on form "1 . Ar cilvēka organisma īpatnībām ir saistāma: sociālā identitāte; fiziskā ide…" at bounding box center [273, 148] width 412 height 1525
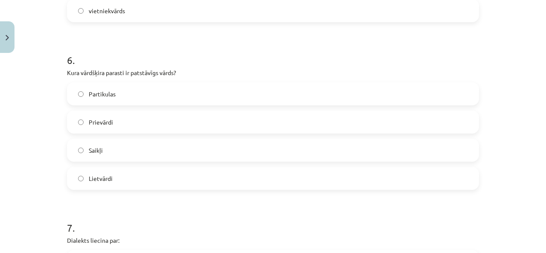
scroll to position [954, 0]
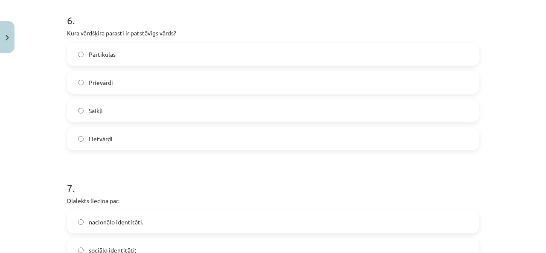
click at [194, 146] on label "Lietvārdi" at bounding box center [273, 138] width 410 height 21
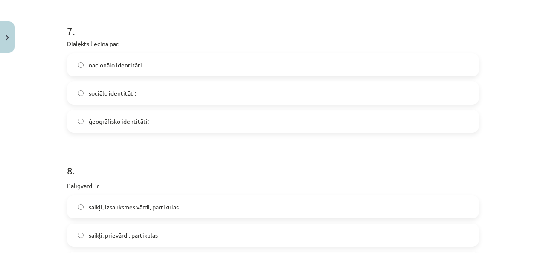
scroll to position [1124, 0]
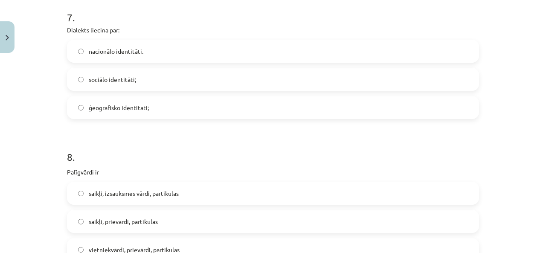
click at [171, 82] on label "sociālo identitāti;" at bounding box center [273, 79] width 410 height 21
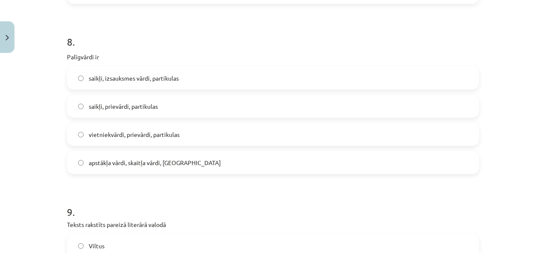
scroll to position [1252, 0]
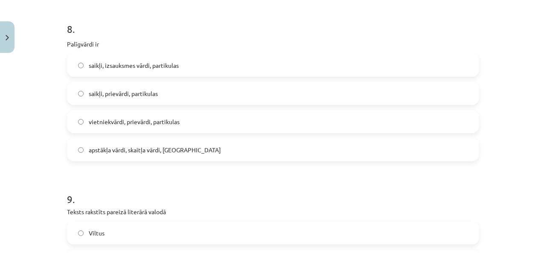
click at [158, 151] on span "apstākļa vārdi, skaitļa vārdi, saikļi" at bounding box center [155, 149] width 132 height 9
click at [208, 189] on h1 "9 ." at bounding box center [273, 191] width 412 height 26
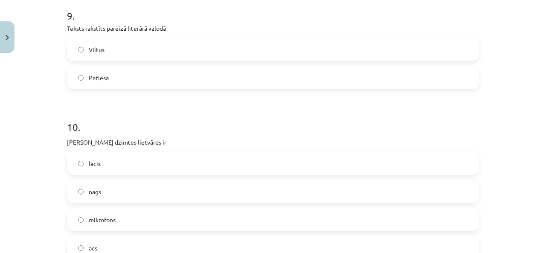
scroll to position [1423, 0]
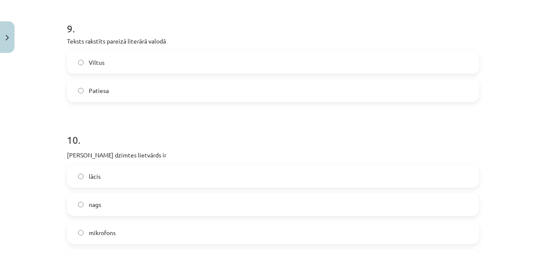
click at [119, 90] on label "Patiesa" at bounding box center [273, 90] width 410 height 21
click at [125, 125] on h1 "10 ." at bounding box center [273, 132] width 412 height 26
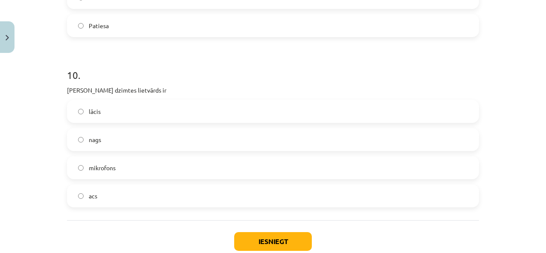
scroll to position [1508, 0]
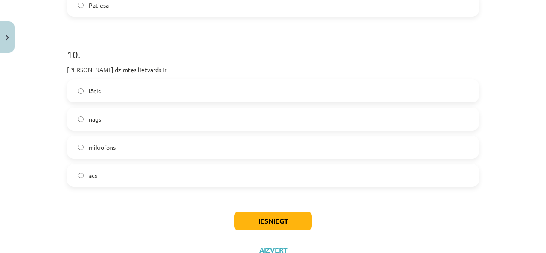
click at [116, 176] on label "acs" at bounding box center [273, 175] width 410 height 21
click at [110, 218] on div "Iesniegt Aizvērt" at bounding box center [273, 229] width 412 height 60
click at [117, 220] on div "Iesniegt Aizvērt" at bounding box center [273, 229] width 412 height 60
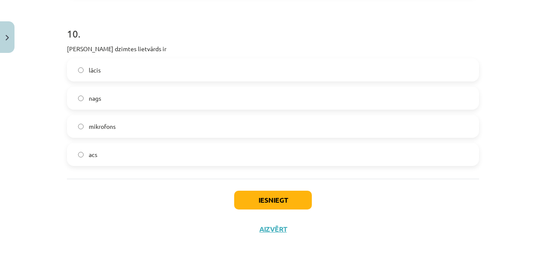
scroll to position [1540, 0]
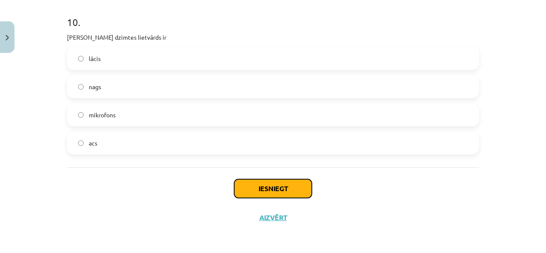
click at [289, 191] on button "Iesniegt" at bounding box center [273, 188] width 78 height 19
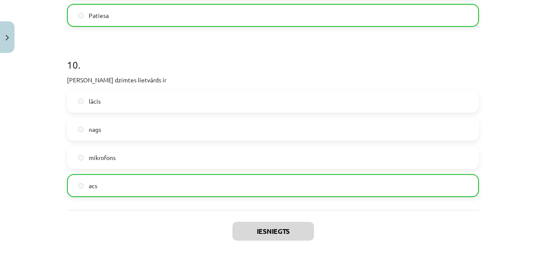
scroll to position [1518, 0]
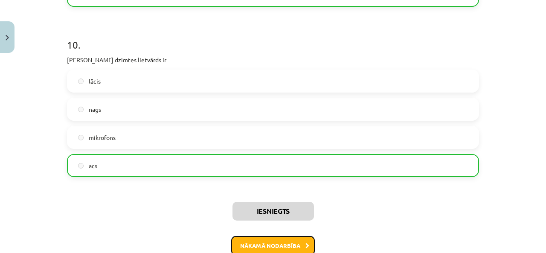
click at [285, 240] on button "Nākamā nodarbība" at bounding box center [273, 246] width 84 height 20
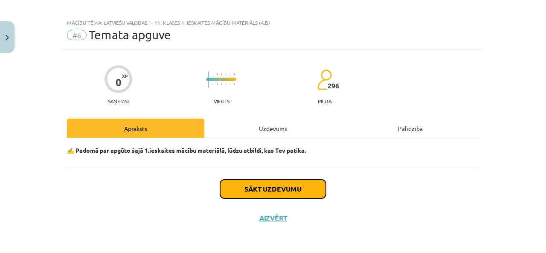
click at [278, 184] on button "Sākt uzdevumu" at bounding box center [273, 188] width 106 height 19
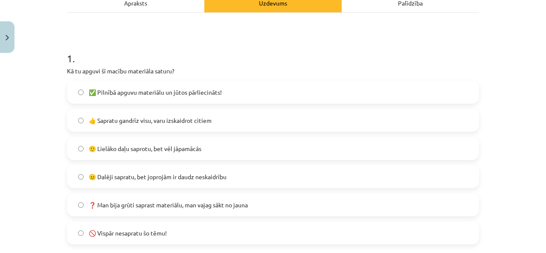
scroll to position [135, 0]
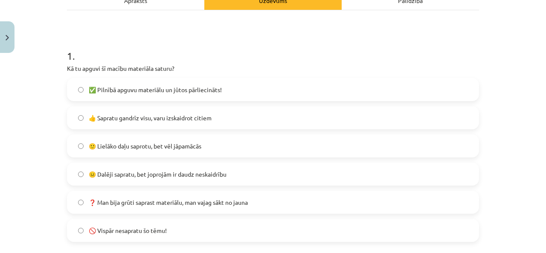
click at [194, 152] on label "🙂 Lielāko daļu saprotu, bet vēl jāpamācās" at bounding box center [273, 145] width 410 height 21
click at [23, 144] on div "Mācību tēma: Latviešu valodas i - 11. klases 1. ieskaites mācību materiāls (a,b…" at bounding box center [273, 126] width 546 height 253
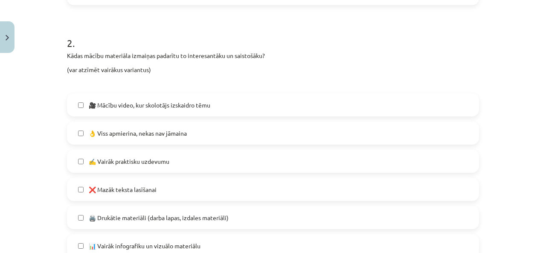
scroll to position [390, 0]
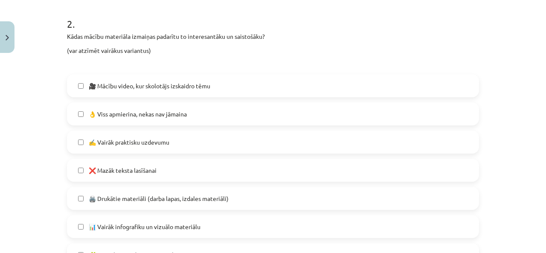
click at [29, 116] on div "Mācību tēma: Latviešu valodas i - 11. klases 1. ieskaites mācību materiāls (a,b…" at bounding box center [273, 126] width 546 height 253
click at [101, 89] on span "🎥 Mācību video, kur skolotājs izskaidro tēmu" at bounding box center [149, 85] width 121 height 9
click at [104, 92] on label "🎥 Mācību video, kur skolotājs izskaidro tēmu" at bounding box center [273, 85] width 410 height 21
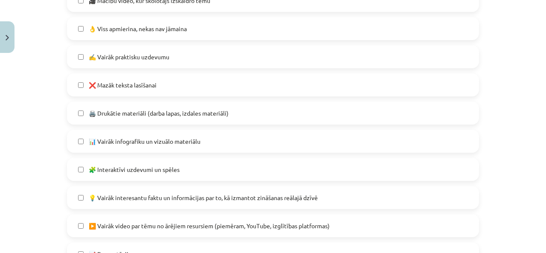
click at [115, 165] on span "🧩 Interaktīvi uzdevumi un spēles" at bounding box center [134, 169] width 91 height 9
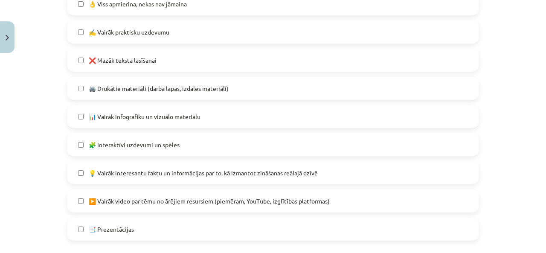
scroll to position [518, 0]
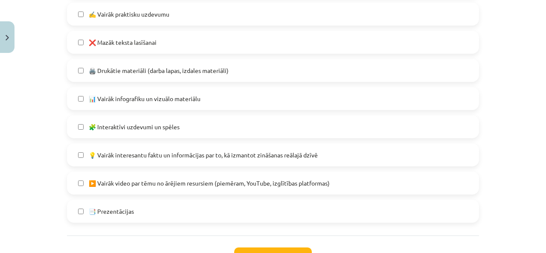
click at [81, 160] on label "💡 Vairāk interesantu faktu un informācijas par to, kā izmantot zināšanas reālaj…" at bounding box center [273, 154] width 410 height 21
click at [29, 173] on div "Mācību tēma: Latviešu valodas i - 11. klases 1. ieskaites mācību materiāls (a,b…" at bounding box center [273, 126] width 546 height 253
click at [55, 180] on div "Mācību tēma: Latviešu valodas i - 11. klases 1. ieskaites mācību materiāls (a,b…" at bounding box center [273, 126] width 546 height 253
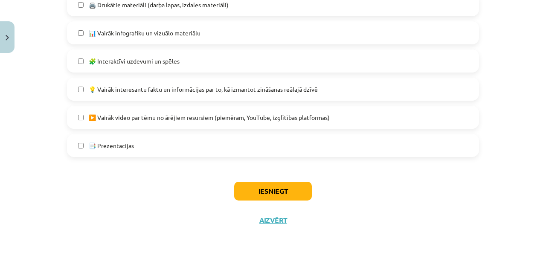
scroll to position [587, 0]
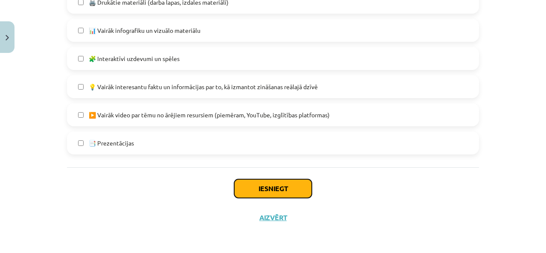
click at [274, 191] on button "Iesniegt" at bounding box center [273, 188] width 78 height 19
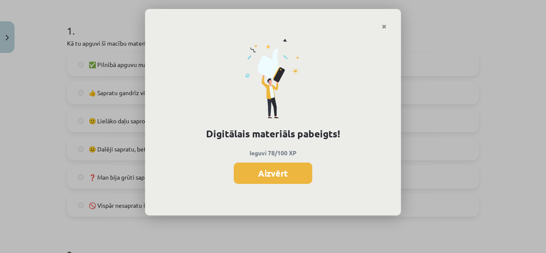
scroll to position [160, 0]
click at [267, 174] on button "Aizvērt" at bounding box center [273, 172] width 78 height 21
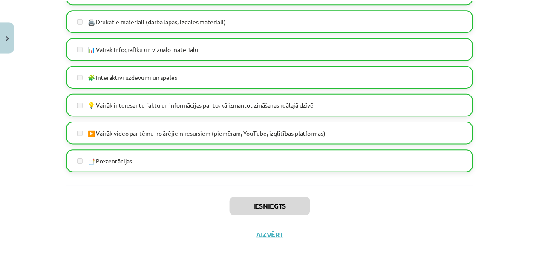
scroll to position [587, 0]
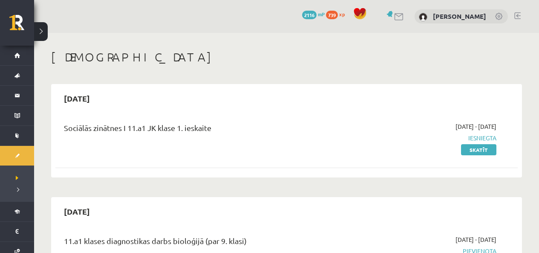
scroll to position [554, 0]
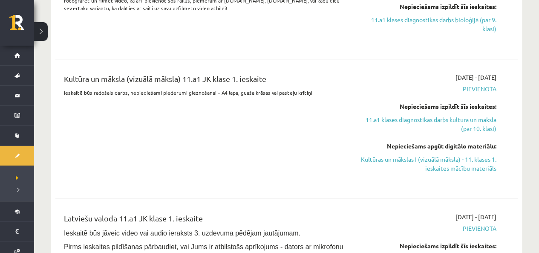
scroll to position [426, 0]
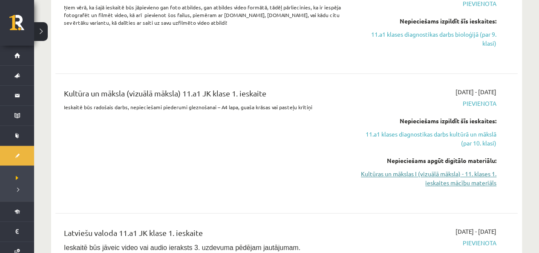
click at [466, 172] on link "Kultūras un mākslas I (vizuālā māksla) - 11. klases 1. ieskaites mācību materiā…" at bounding box center [429, 178] width 136 height 18
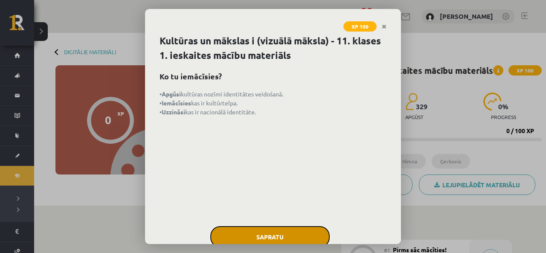
click at [277, 237] on button "Sapratu" at bounding box center [269, 236] width 119 height 21
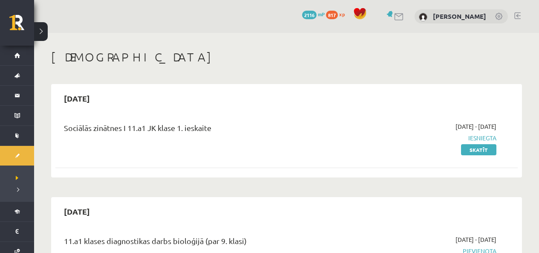
scroll to position [426, 0]
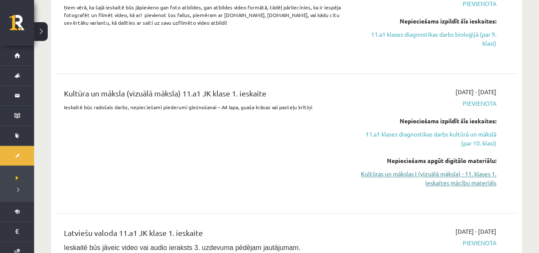
click at [448, 185] on link "Kultūras un mākslas I (vizuālā māksla) - 11. klases 1. ieskaites mācību materiā…" at bounding box center [429, 178] width 136 height 18
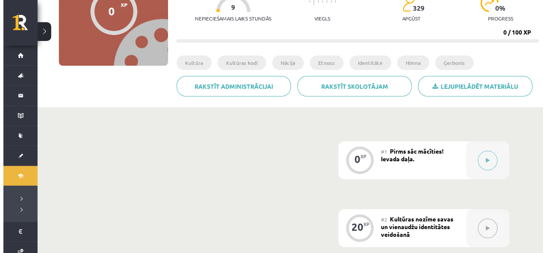
scroll to position [128, 0]
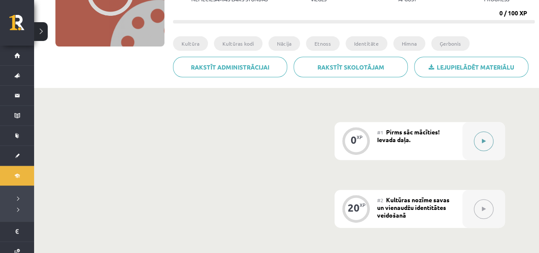
click at [482, 140] on icon at bounding box center [484, 141] width 4 height 5
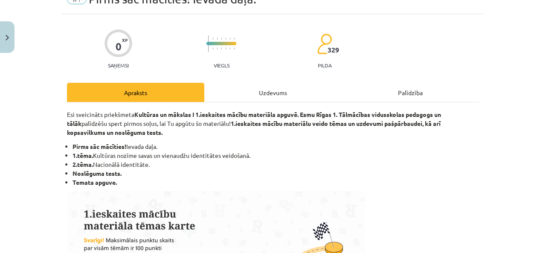
click at [251, 84] on div "Uzdevums" at bounding box center [272, 92] width 137 height 19
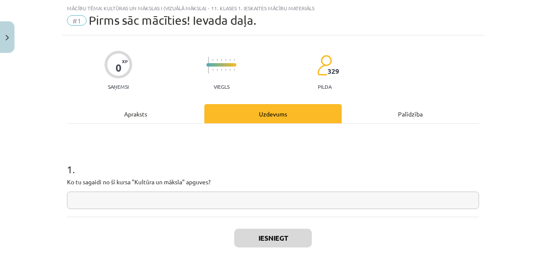
scroll to position [21, 0]
click at [189, 212] on div "1 . Ko tu sagaidi no šī kursa "Kultūra un māksla" apguves?" at bounding box center [273, 170] width 412 height 93
click at [194, 202] on input "text" at bounding box center [273, 199] width 412 height 17
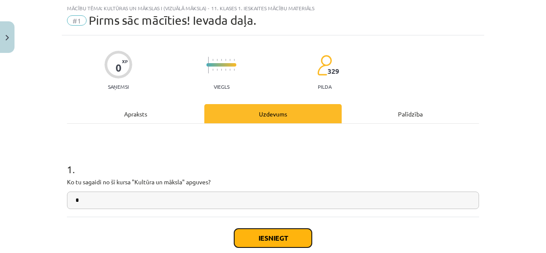
click at [256, 233] on button "Iesniegt" at bounding box center [273, 237] width 78 height 19
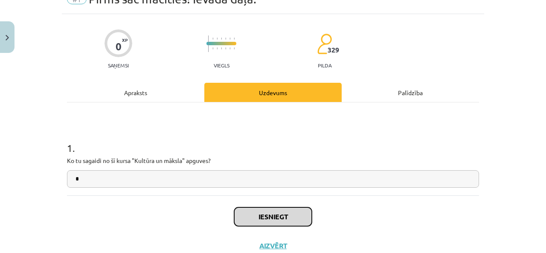
scroll to position [71, 0]
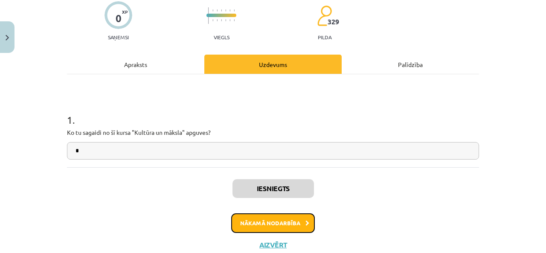
click at [289, 217] on button "Nākamā nodarbība" at bounding box center [273, 223] width 84 height 20
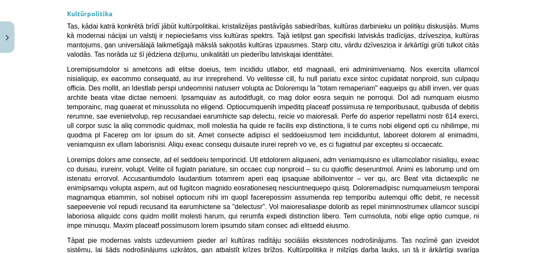
scroll to position [2348, 0]
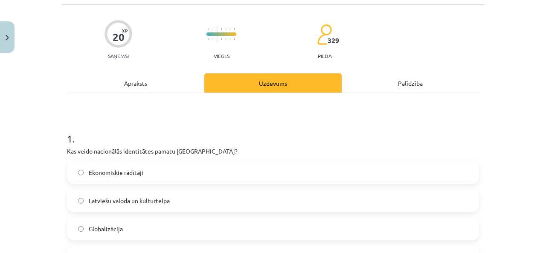
scroll to position [64, 0]
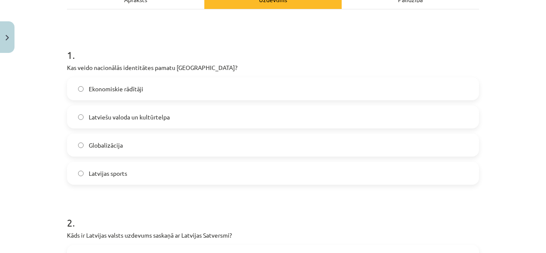
scroll to position [149, 0]
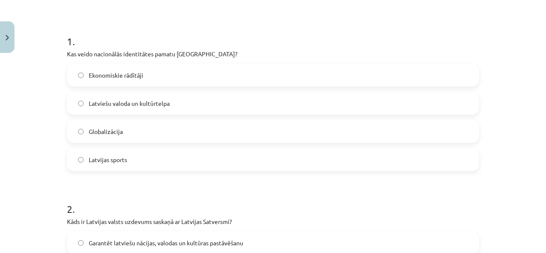
click at [185, 101] on label "Latviešu valoda un kultūrtelpa" at bounding box center [273, 102] width 410 height 21
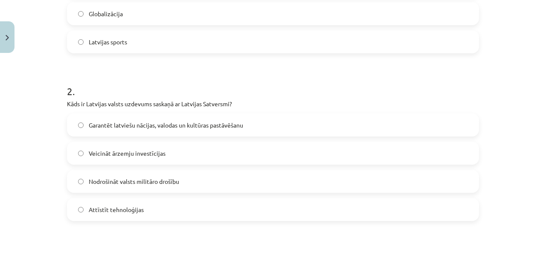
scroll to position [320, 0]
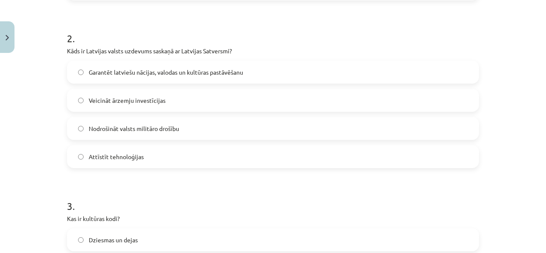
click at [230, 73] on span "Garantēt latviešu nācijas, valodas un kultūras pastāvēšanu" at bounding box center [166, 72] width 154 height 9
click at [243, 21] on h1 "2 ." at bounding box center [273, 30] width 412 height 26
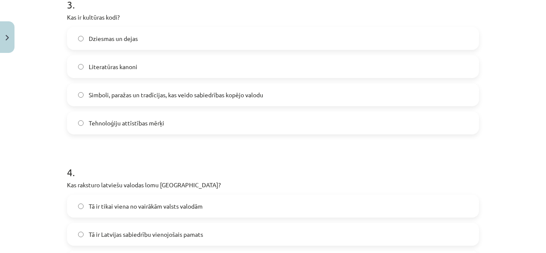
scroll to position [533, 0]
drag, startPoint x: 238, startPoint y: 128, endPoint x: 239, endPoint y: 120, distance: 8.6
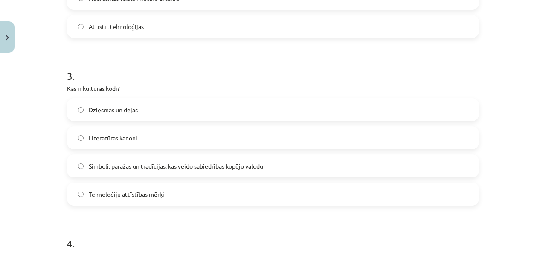
scroll to position [448, 0]
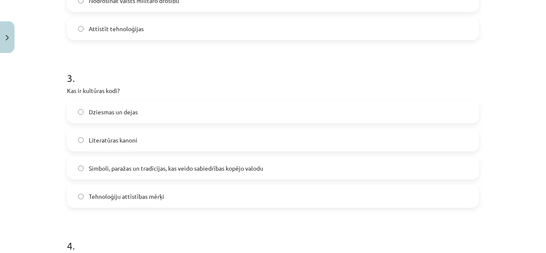
drag, startPoint x: 239, startPoint y: 120, endPoint x: 205, endPoint y: 86, distance: 48.2
click at [205, 86] on p "Kas ir kultūras kodi?" at bounding box center [273, 90] width 412 height 9
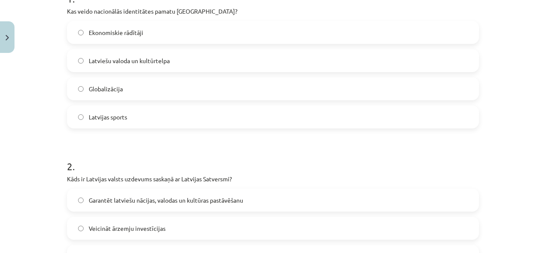
scroll to position [0, 0]
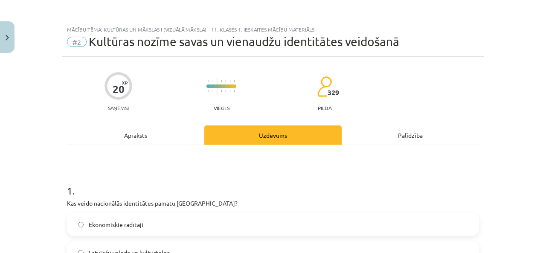
click at [192, 130] on div "Apraksts" at bounding box center [135, 134] width 137 height 19
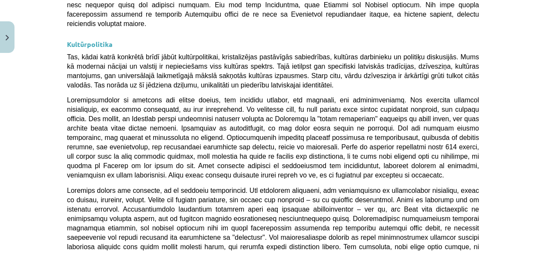
scroll to position [2323, 0]
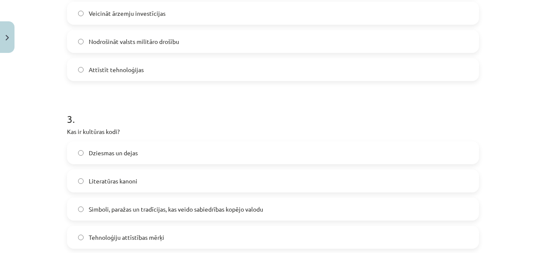
scroll to position [448, 0]
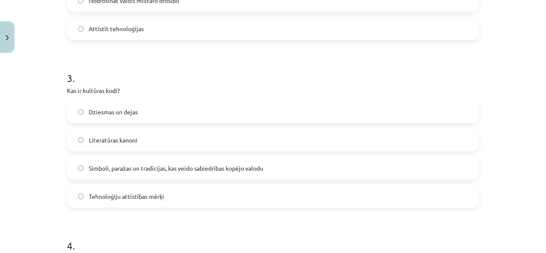
click at [153, 170] on span "Simboli, paražas un tradīcijas, kas veido sabiedrības kopējo valodu" at bounding box center [176, 168] width 174 height 9
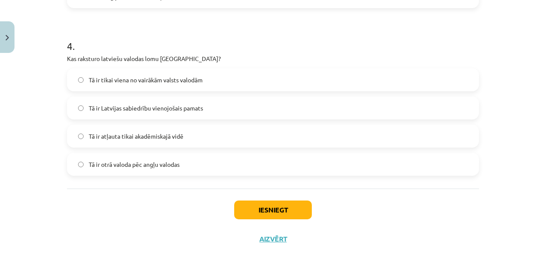
scroll to position [661, 0]
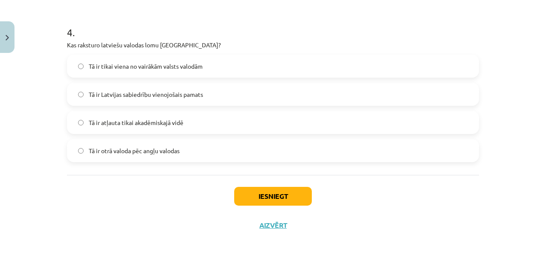
click at [158, 98] on span "Tā ir Latvijas sabiedrību vienojošais pamats" at bounding box center [146, 94] width 114 height 9
click at [261, 33] on h1 "4 ." at bounding box center [273, 25] width 412 height 26
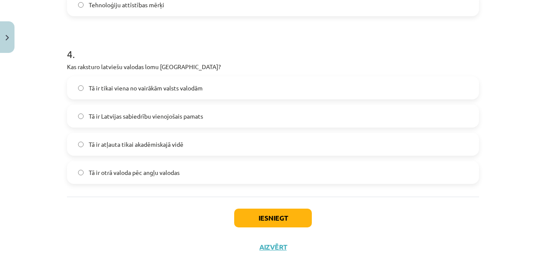
scroll to position [668, 0]
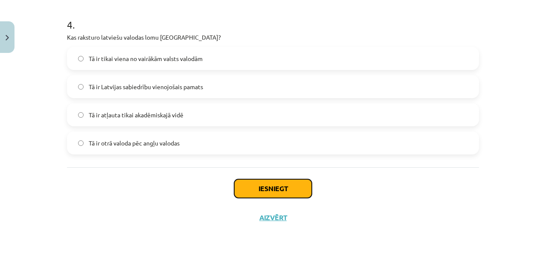
click at [246, 189] on button "Iesniegt" at bounding box center [273, 188] width 78 height 19
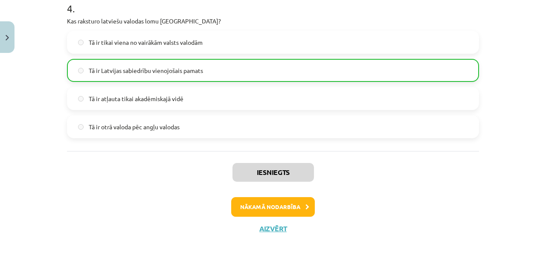
scroll to position [695, 0]
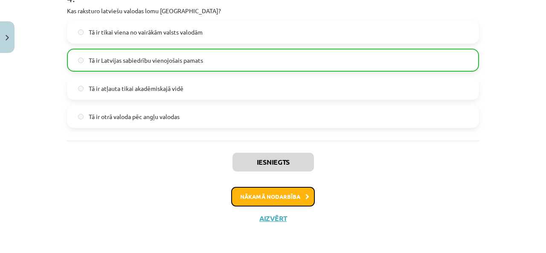
click at [269, 189] on button "Nākamā nodarbība" at bounding box center [273, 197] width 84 height 20
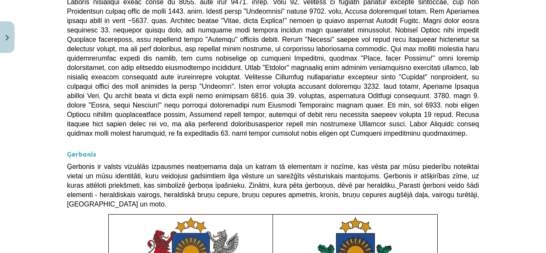
scroll to position [701, 0]
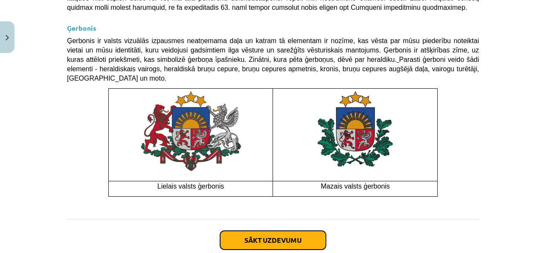
click at [270, 231] on button "Sākt uzdevumu" at bounding box center [273, 240] width 106 height 19
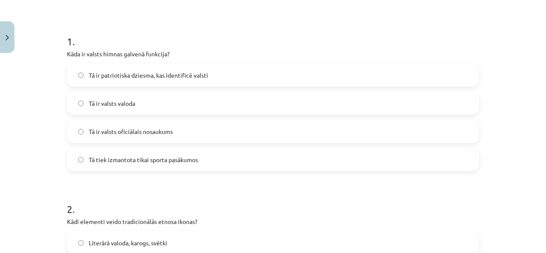
scroll to position [192, 0]
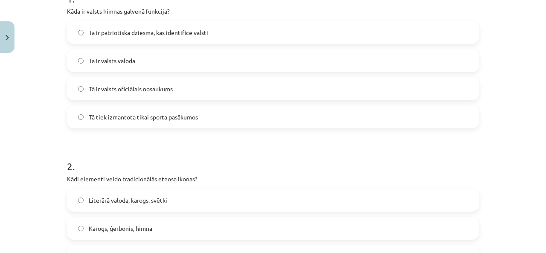
click at [259, 29] on label "Tā ir patriotiska dziesma, kas identificē valsti" at bounding box center [273, 32] width 410 height 21
click at [247, 151] on h1 "2 ." at bounding box center [273, 158] width 412 height 26
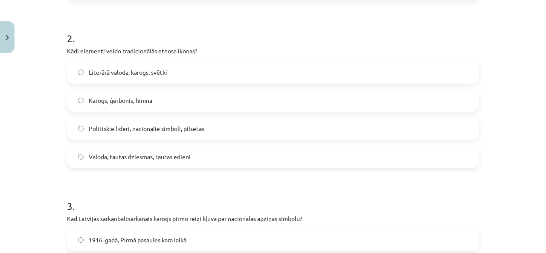
scroll to position [362, 0]
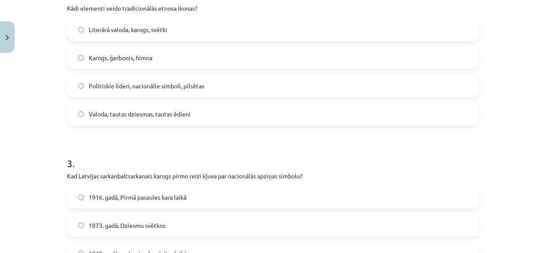
click at [175, 56] on label "Karogs, ģerbonis, himna" at bounding box center [273, 57] width 410 height 21
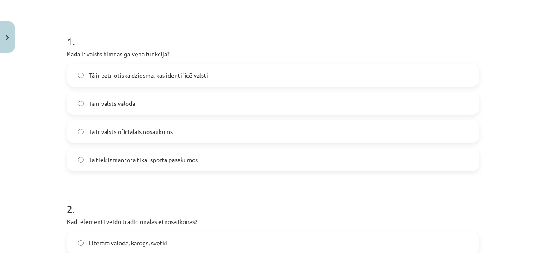
scroll to position [0, 0]
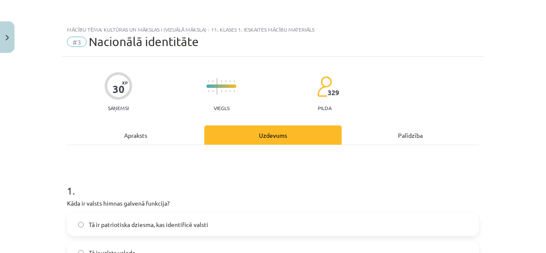
click at [155, 137] on div "Apraksts" at bounding box center [135, 134] width 137 height 19
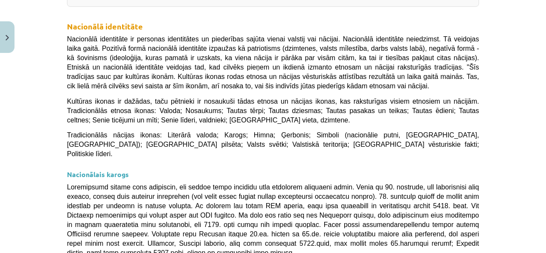
scroll to position [21, 0]
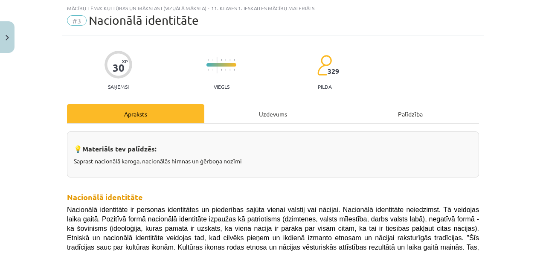
click at [204, 114] on div "Uzdevums" at bounding box center [272, 113] width 137 height 19
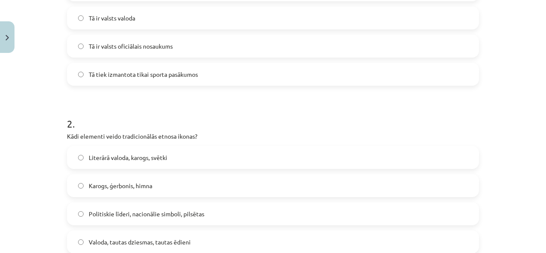
scroll to position [277, 0]
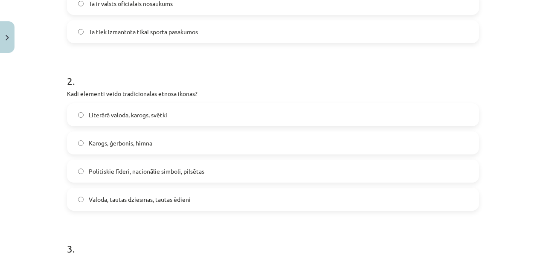
click at [235, 197] on label "Valoda, tautas dziesmas, tautas ēdieni" at bounding box center [273, 198] width 410 height 21
click at [236, 232] on h1 "3 ." at bounding box center [273, 241] width 412 height 26
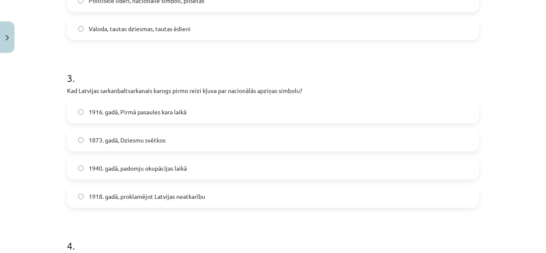
scroll to position [490, 0]
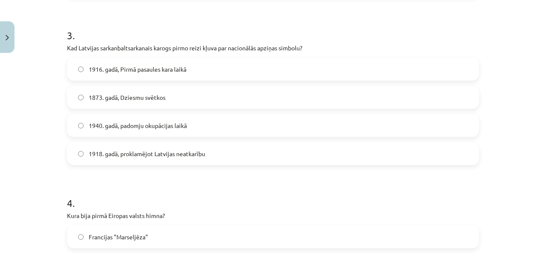
click at [221, 168] on form "1 . Kāda ir valsts himnas galvenā funkcija? Tā ir patriotiska dziesma, kas iden…" at bounding box center [273, 173] width 412 height 988
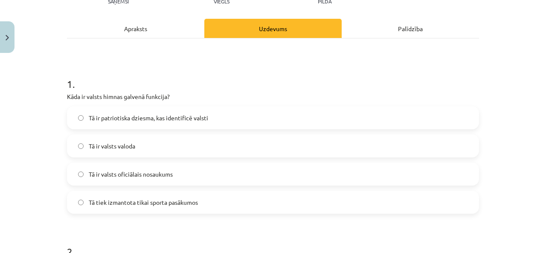
click at [150, 36] on div "Apraksts" at bounding box center [135, 28] width 137 height 19
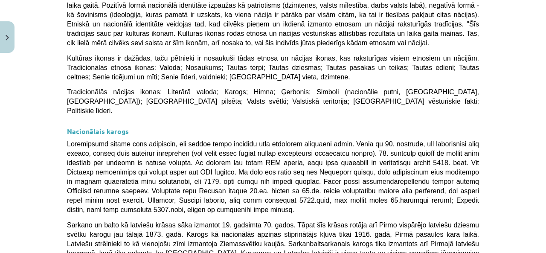
scroll to position [277, 0]
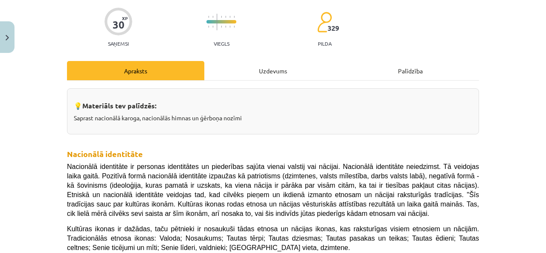
click at [319, 74] on div "Uzdevums" at bounding box center [272, 70] width 137 height 19
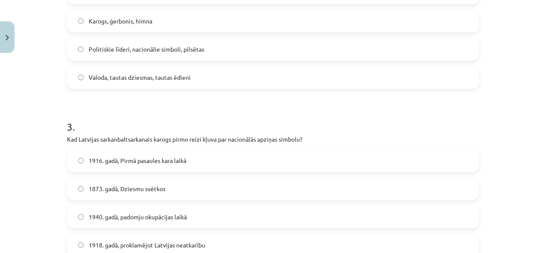
scroll to position [448, 0]
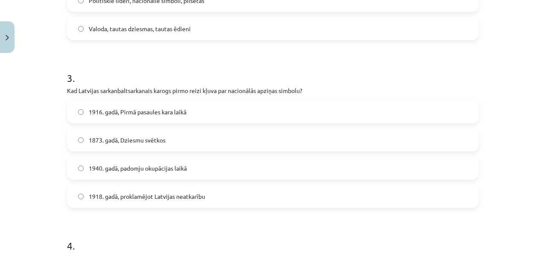
click at [272, 109] on label "1916. gadā, Pirmā pasaules kara laikā" at bounding box center [273, 111] width 410 height 21
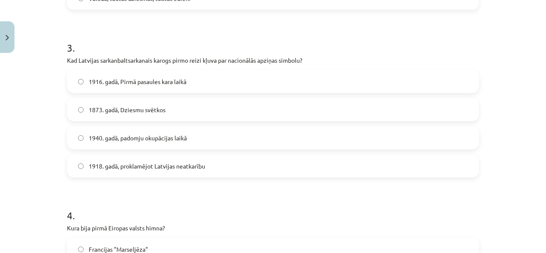
scroll to position [490, 0]
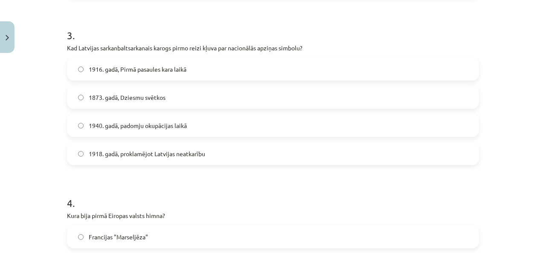
click at [193, 157] on span "1918. gadā, proklamējot Latvijas neatkarību" at bounding box center [147, 153] width 116 height 9
click at [197, 178] on form "1 . Kāda ir valsts himnas galvenā funkcija? Tā ir patriotiska dziesma, kas iden…" at bounding box center [273, 173] width 412 height 988
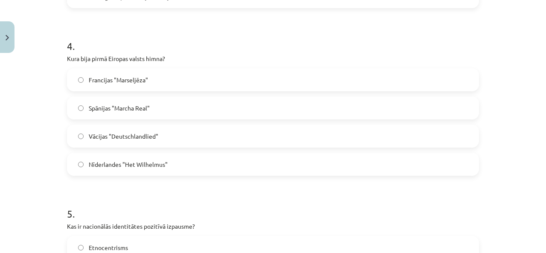
scroll to position [661, 0]
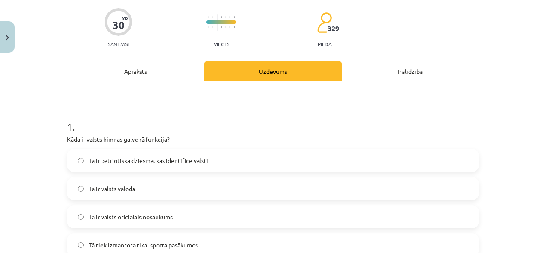
click at [163, 75] on div "Apraksts" at bounding box center [135, 70] width 137 height 19
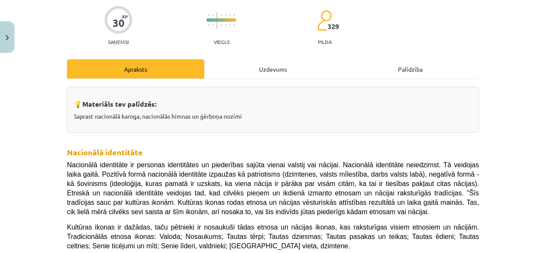
scroll to position [0, 0]
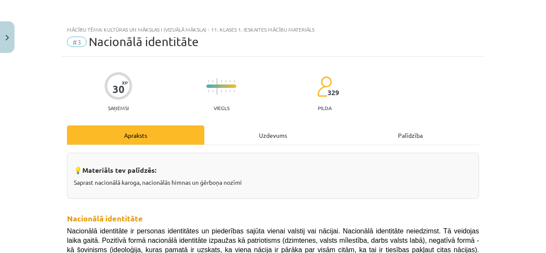
click at [268, 133] on div "Uzdevums" at bounding box center [272, 134] width 137 height 19
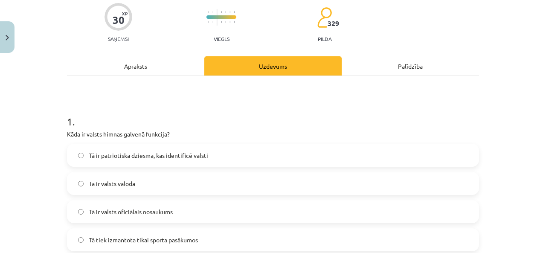
scroll to position [21, 0]
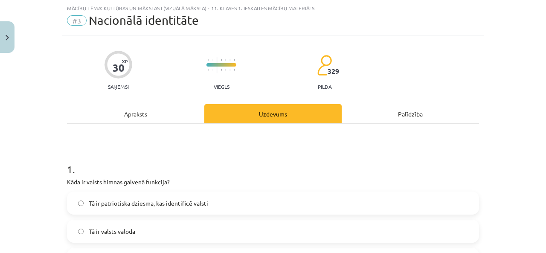
click at [165, 104] on div "Apraksts" at bounding box center [135, 113] width 137 height 19
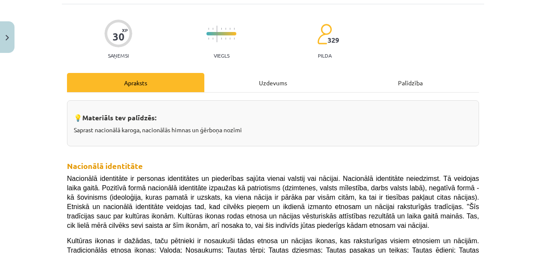
scroll to position [0, 0]
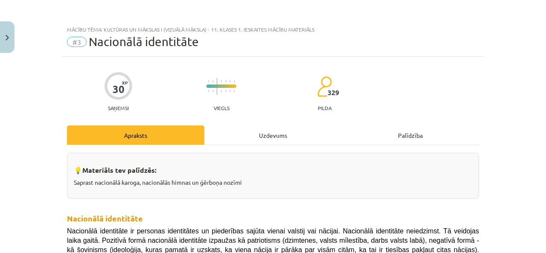
click at [250, 125] on div "Uzdevums" at bounding box center [272, 134] width 137 height 19
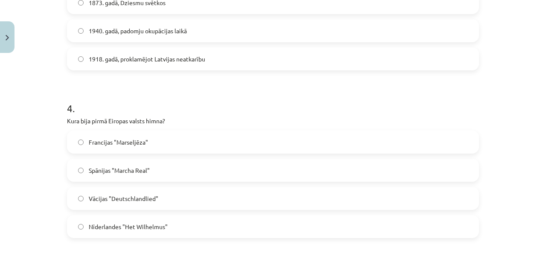
scroll to position [618, 0]
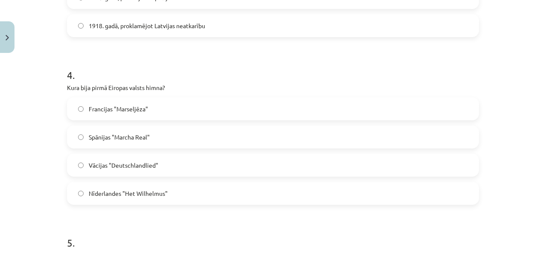
click at [191, 195] on label "Nīderlandes "Het Wilhelmus"" at bounding box center [273, 192] width 410 height 21
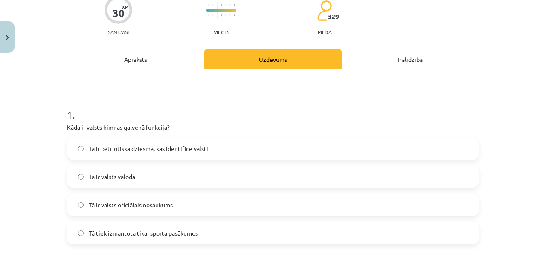
scroll to position [64, 0]
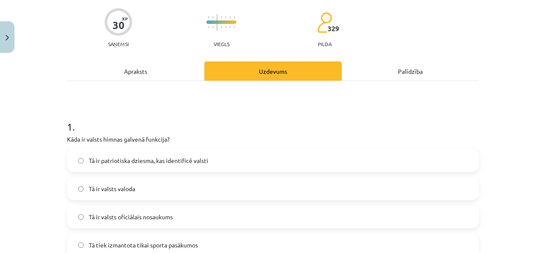
click at [179, 68] on div "Apraksts" at bounding box center [135, 70] width 137 height 19
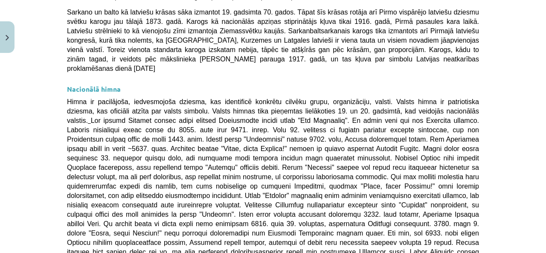
scroll to position [490, 0]
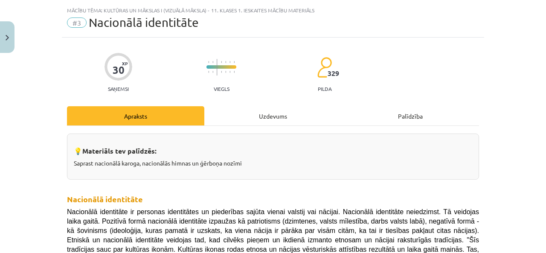
click at [230, 116] on div "Uzdevums" at bounding box center [272, 115] width 137 height 19
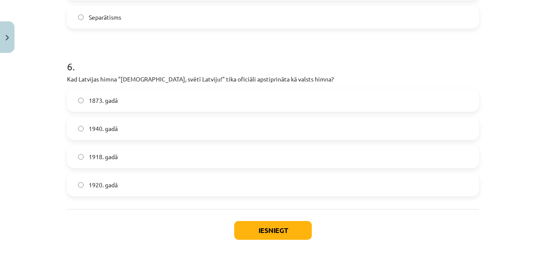
scroll to position [1002, 0]
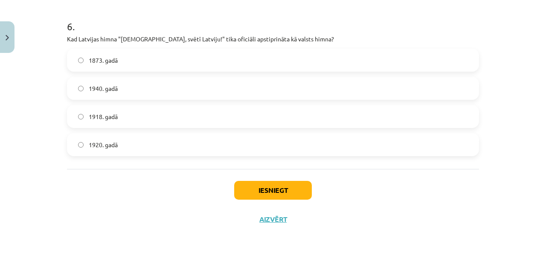
click at [147, 143] on label "1920. gadā" at bounding box center [273, 144] width 410 height 21
click at [127, 186] on div "Iesniegt Aizvērt" at bounding box center [273, 199] width 412 height 60
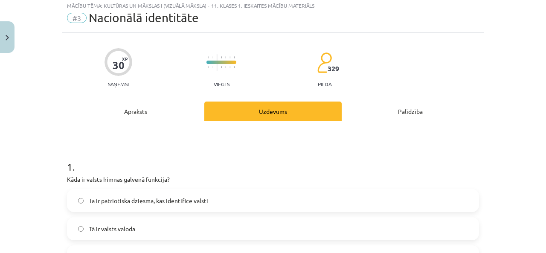
scroll to position [21, 0]
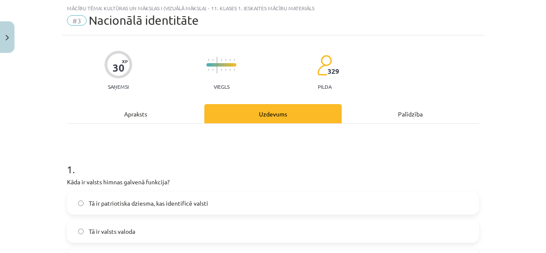
click at [135, 108] on div "Apraksts" at bounding box center [135, 113] width 137 height 19
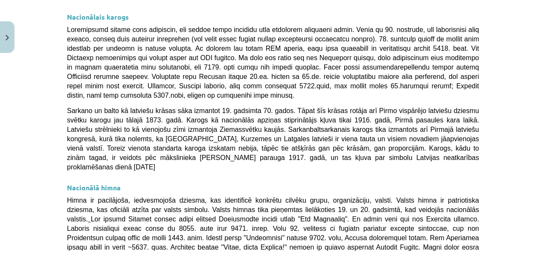
scroll to position [362, 0]
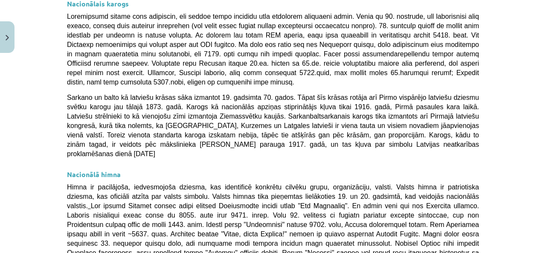
click at [228, 164] on h3 "Nacionālā himna" at bounding box center [273, 172] width 412 height 16
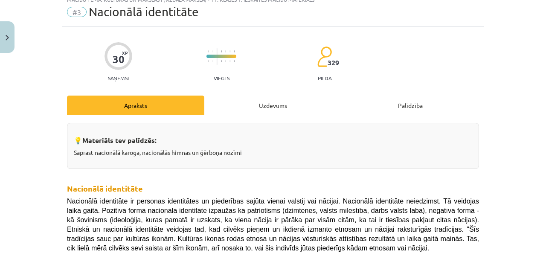
scroll to position [0, 0]
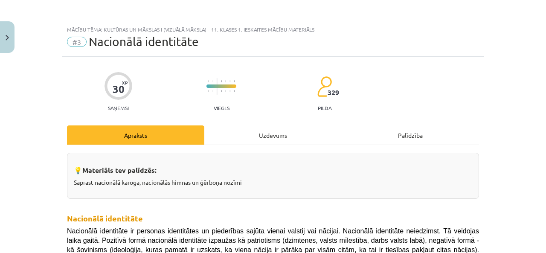
click at [283, 133] on div "Uzdevums" at bounding box center [272, 134] width 137 height 19
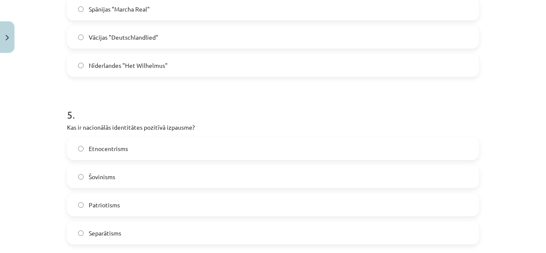
scroll to position [789, 0]
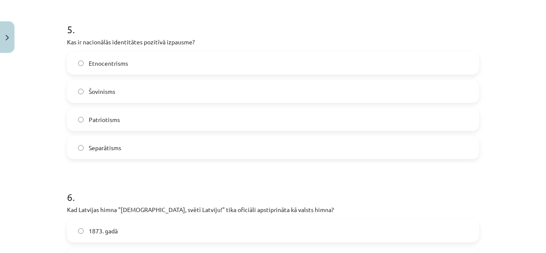
click at [180, 126] on label "Patriotisms" at bounding box center [273, 119] width 410 height 21
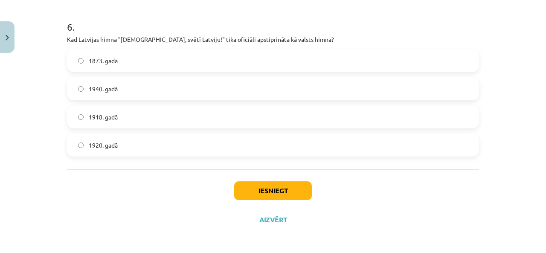
scroll to position [1003, 0]
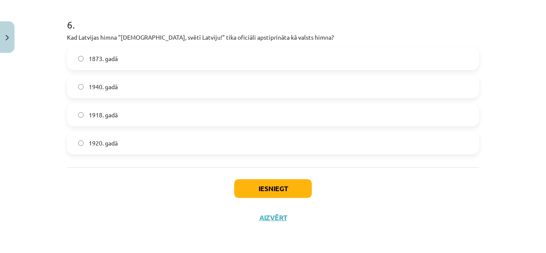
click at [188, 178] on div "Iesniegt Aizvērt" at bounding box center [273, 197] width 412 height 60
click at [240, 179] on button "Iesniegt" at bounding box center [273, 188] width 78 height 19
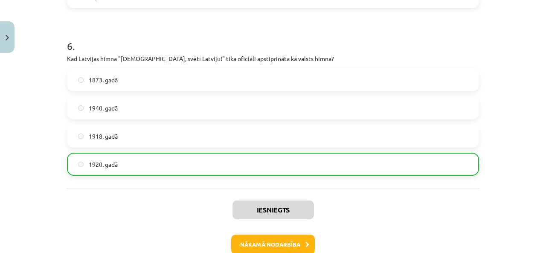
scroll to position [994, 0]
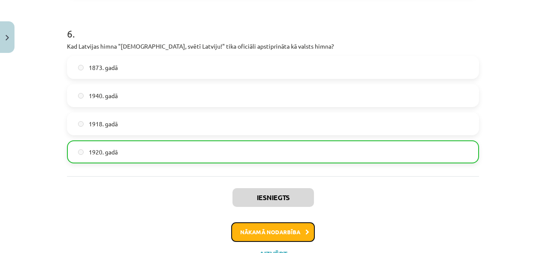
click at [274, 231] on button "Nākamā nodarbība" at bounding box center [273, 232] width 84 height 20
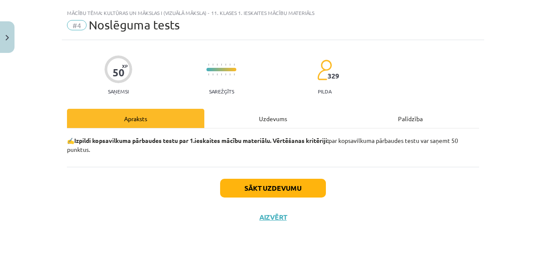
scroll to position [16, 0]
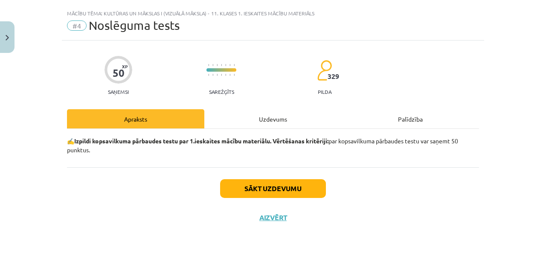
click at [272, 124] on div "Uzdevums" at bounding box center [272, 118] width 137 height 19
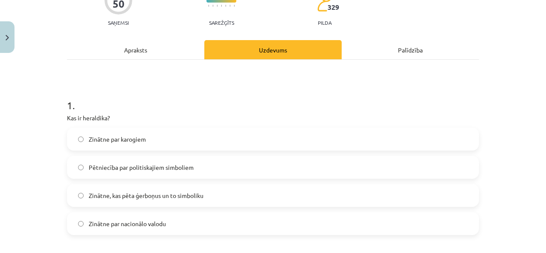
scroll to position [128, 0]
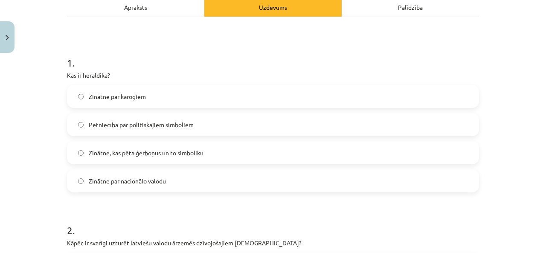
click at [193, 161] on label "Zinātne, kas pēta ģerboņus un to simboliku" at bounding box center [273, 152] width 410 height 21
click at [202, 217] on h1 "2 ." at bounding box center [273, 222] width 412 height 26
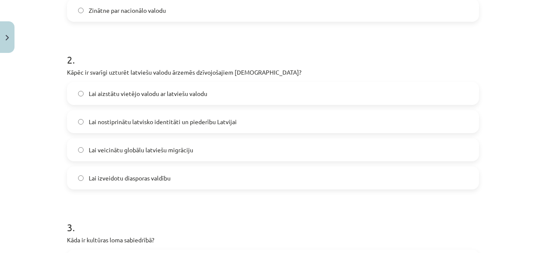
scroll to position [341, 0]
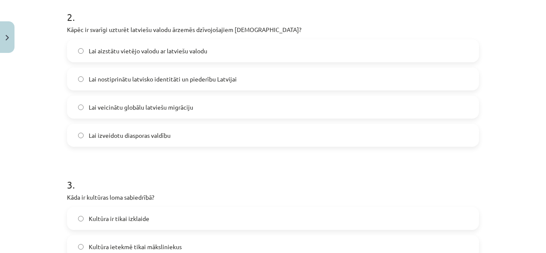
click at [195, 83] on span "Lai nostiprinātu latvisko identitāti un piederību Latvijai" at bounding box center [163, 79] width 148 height 9
click at [222, 165] on h1 "3 ." at bounding box center [273, 177] width 412 height 26
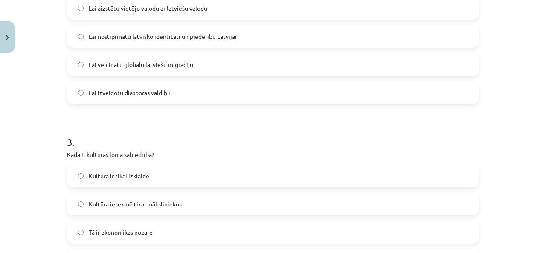
scroll to position [469, 0]
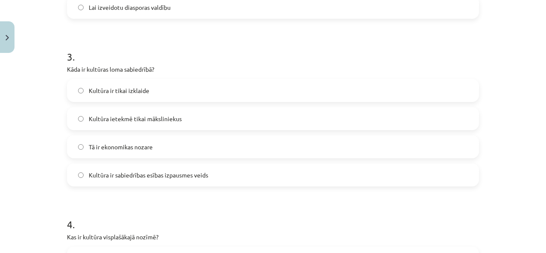
click at [177, 184] on label "Kultūra ir sabiedrības esības izpausmes veids" at bounding box center [273, 174] width 410 height 21
click at [191, 205] on h1 "4 ." at bounding box center [273, 216] width 412 height 26
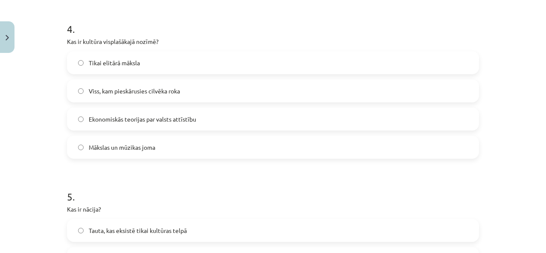
scroll to position [682, 0]
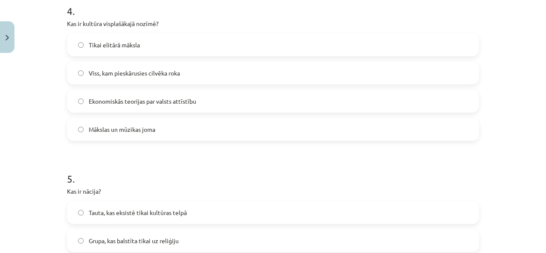
click at [191, 73] on label "Viss, kam pieskārusies cilvēka roka" at bounding box center [273, 72] width 410 height 21
click at [182, 168] on h1 "5 ." at bounding box center [273, 171] width 412 height 26
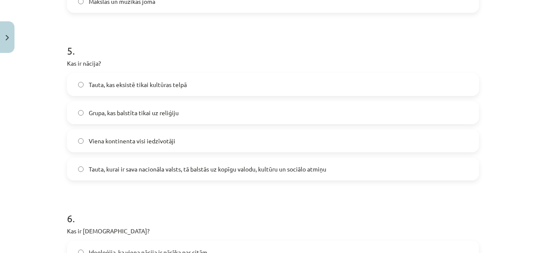
scroll to position [852, 0]
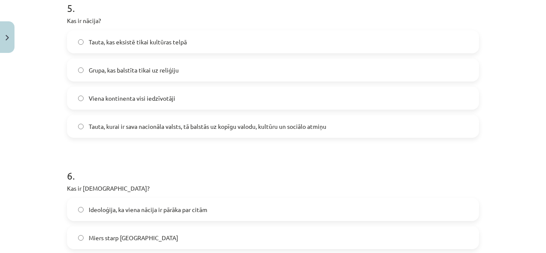
click at [197, 130] on span "Tauta, kurai ir sava nacionāla valsts, tā balstās uz kopīgu valodu, kultūru un …" at bounding box center [207, 126] width 237 height 9
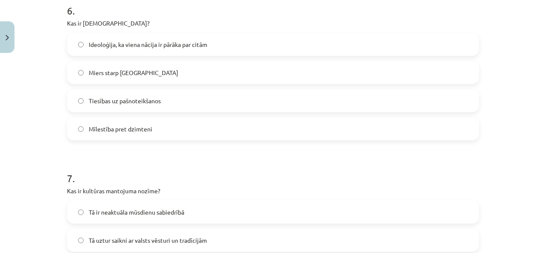
scroll to position [1023, 0]
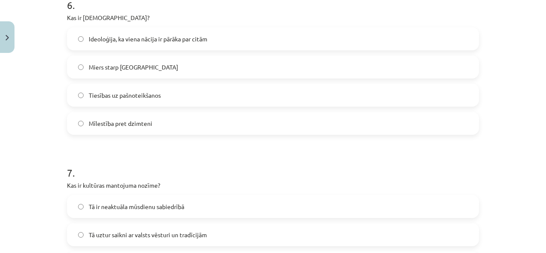
click at [102, 40] on span "Ideoloģija, ka viena nācija ir pārāka par citām" at bounding box center [148, 39] width 118 height 9
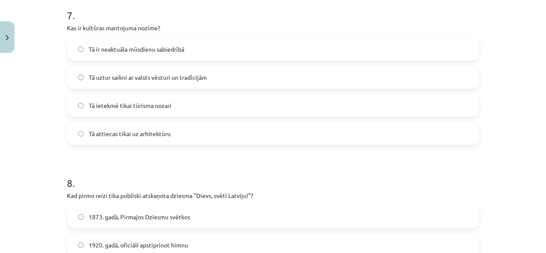
scroll to position [1193, 0]
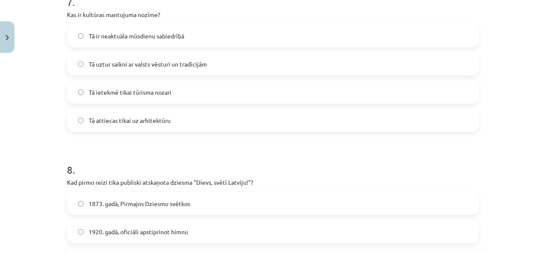
click at [215, 63] on label "Tā uztur saikni ar valsts vēsturi un tradīcijām" at bounding box center [273, 63] width 410 height 21
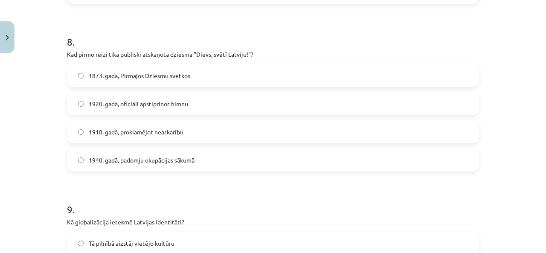
scroll to position [1364, 0]
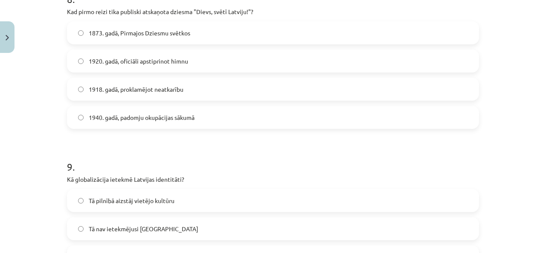
click at [131, 60] on span "1920. gadā, oficiāli apstiprinot himnu" at bounding box center [138, 61] width 99 height 9
click at [145, 33] on span "1873. gadā, Pirmajos Dziesmu svētkos" at bounding box center [139, 33] width 101 height 9
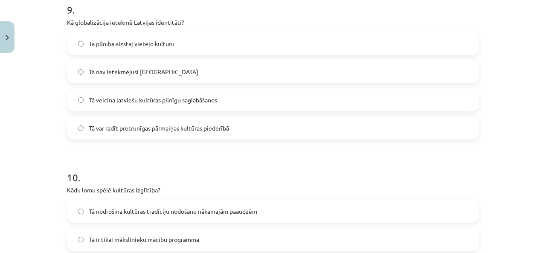
scroll to position [1534, 0]
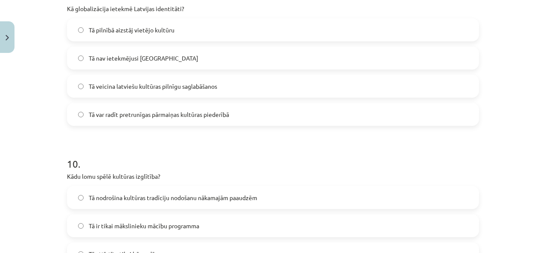
click at [152, 116] on span "Tā var radīt pretrunīgas pārmaiņas kultūras piederībā" at bounding box center [159, 114] width 140 height 9
click at [140, 153] on h1 "10 ." at bounding box center [273, 156] width 412 height 26
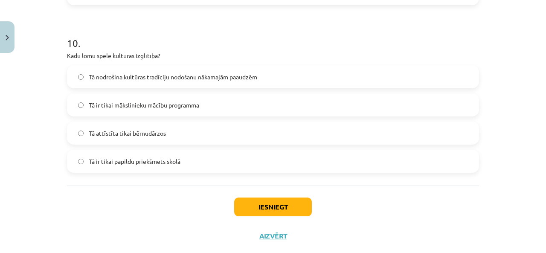
scroll to position [1662, 0]
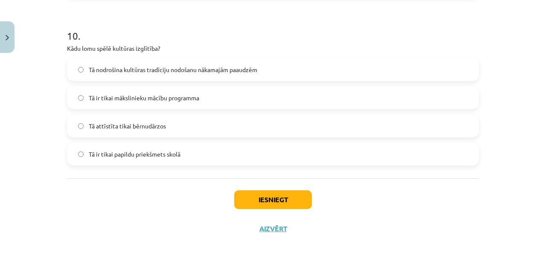
click at [95, 81] on div "Tā nodrošina kultūras tradīciju nodošanu nākamajām paaudzēm Tā ir tikai mākslin…" at bounding box center [273, 111] width 412 height 107
click at [89, 66] on span "Tā nodrošina kultūras tradīciju nodošanu nākamajām paaudzēm" at bounding box center [173, 69] width 168 height 9
click at [52, 78] on div "Mācību tēma: Kultūras un mākslas i (vizuālā māksla) - 11. klases 1. ieskaites m…" at bounding box center [273, 126] width 546 height 253
click at [253, 194] on button "Iesniegt" at bounding box center [273, 199] width 78 height 19
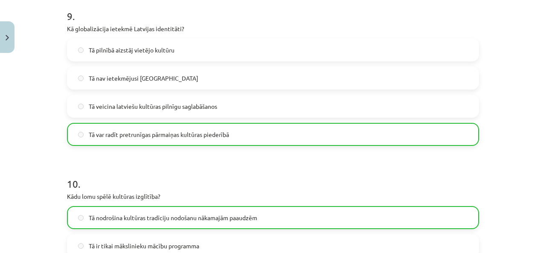
scroll to position [1501, 0]
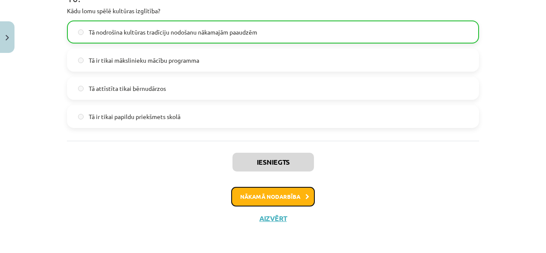
click at [272, 194] on button "Nākamā nodarbība" at bounding box center [273, 197] width 84 height 20
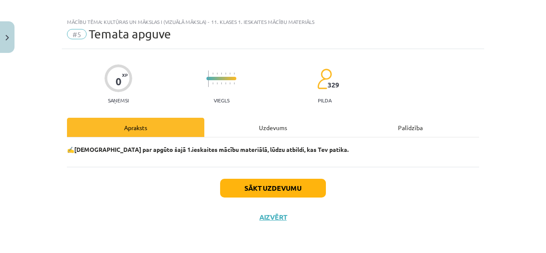
scroll to position [7, 0]
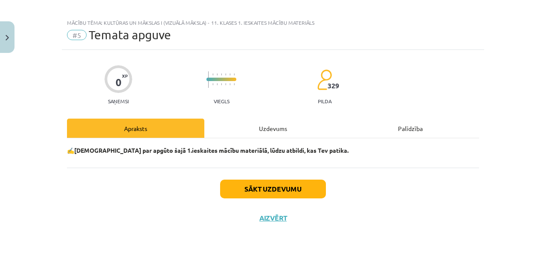
click at [283, 115] on div "0 XP Saņemsi Viegls 329 pilda Apraksts Uzdevums Palīdzība ✍️ Padomā par apgūto …" at bounding box center [273, 141] width 422 height 182
click at [283, 127] on div "Uzdevums" at bounding box center [272, 127] width 137 height 19
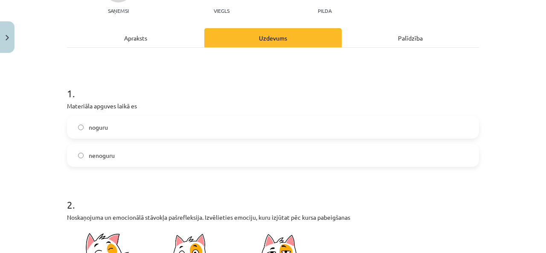
scroll to position [128, 0]
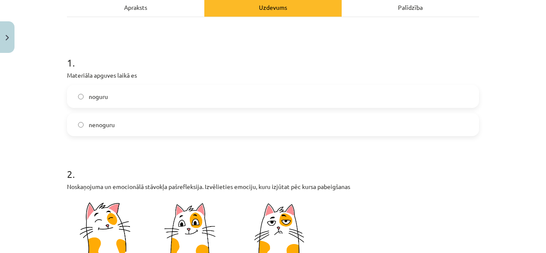
click at [132, 100] on label "noguru" at bounding box center [273, 96] width 410 height 21
click at [130, 118] on label "nenoguru" at bounding box center [273, 124] width 410 height 21
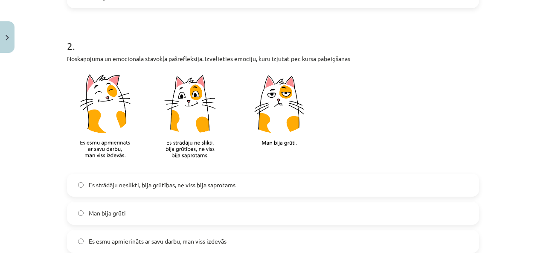
scroll to position [298, 0]
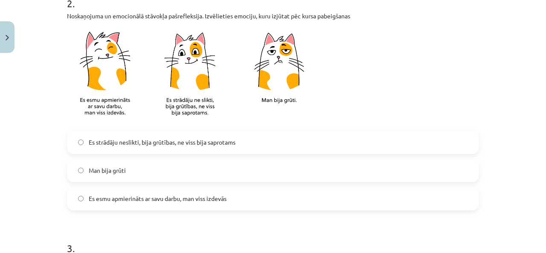
click at [156, 206] on label "Es esmu apmierināts ar savu darbu, man viss izdevās" at bounding box center [273, 198] width 410 height 21
click at [27, 210] on div "Mācību tēma: Kultūras un mākslas i (vizuālā māksla) - 11. klases 1. ieskaites m…" at bounding box center [273, 126] width 546 height 253
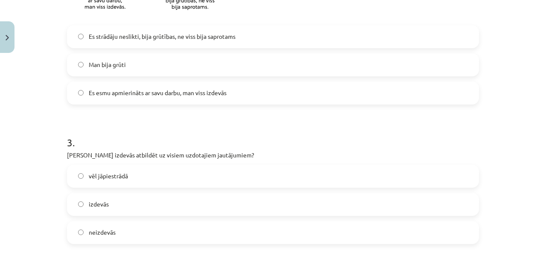
scroll to position [469, 0]
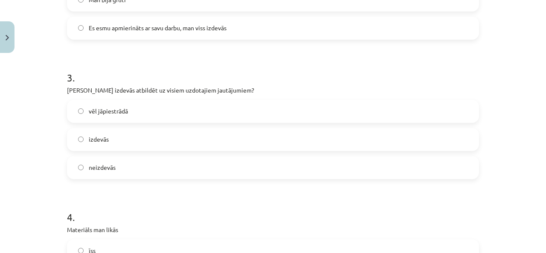
click at [113, 120] on label "vēl jāpiestrādā" at bounding box center [273, 111] width 410 height 21
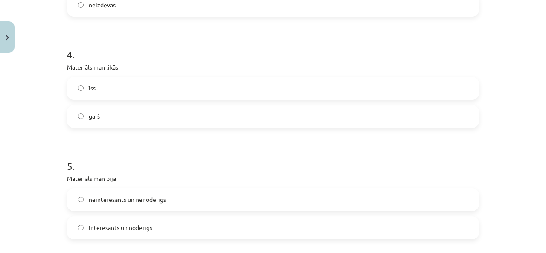
scroll to position [639, 0]
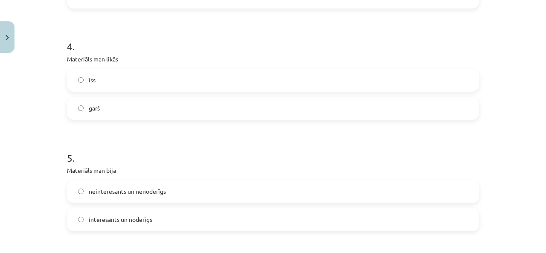
click at [109, 116] on label "garš" at bounding box center [273, 108] width 410 height 21
click at [50, 131] on div "Mācību tēma: Kultūras un mākslas i (vizuālā māksla) - 11. klases 1. ieskaites m…" at bounding box center [273, 126] width 546 height 253
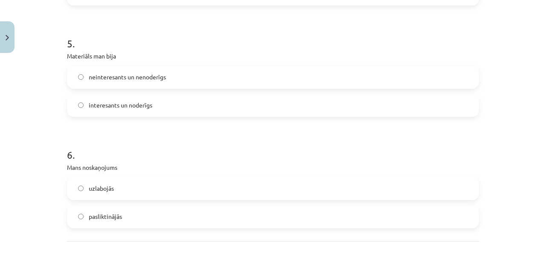
scroll to position [767, 0]
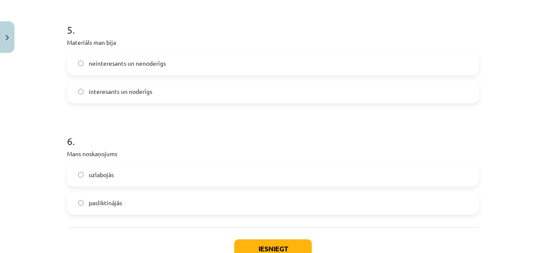
click at [109, 90] on span "interesants un noderīgs" at bounding box center [121, 91] width 64 height 9
click at [49, 116] on div "Mācību tēma: Kultūras un mākslas i (vizuālā māksla) - 11. klases 1. ieskaites m…" at bounding box center [273, 126] width 546 height 253
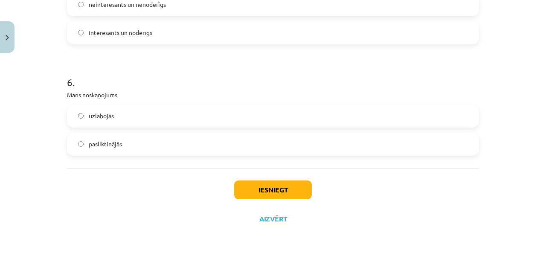
scroll to position [827, 0]
click at [86, 119] on label "uzlabojās" at bounding box center [273, 114] width 410 height 21
click at [308, 193] on button "Iesniegt" at bounding box center [273, 188] width 78 height 19
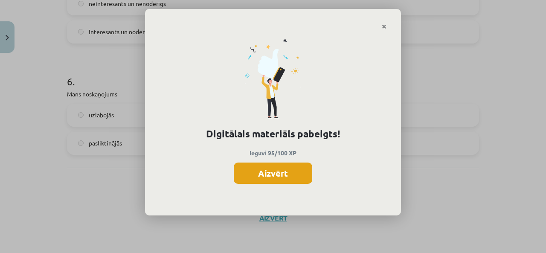
click at [292, 179] on button "Aizvērt" at bounding box center [273, 172] width 78 height 21
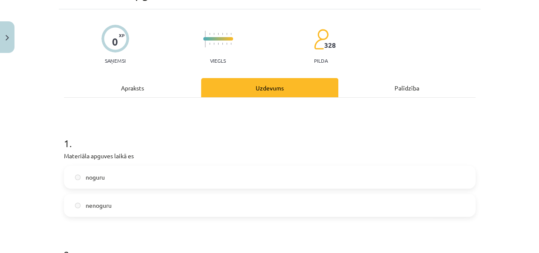
scroll to position [0, 0]
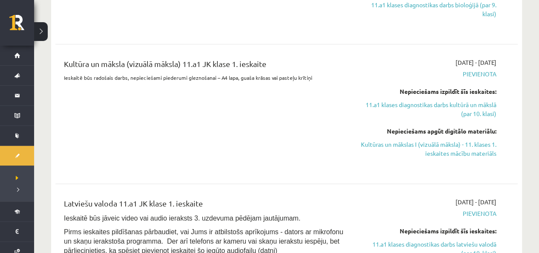
scroll to position [469, 0]
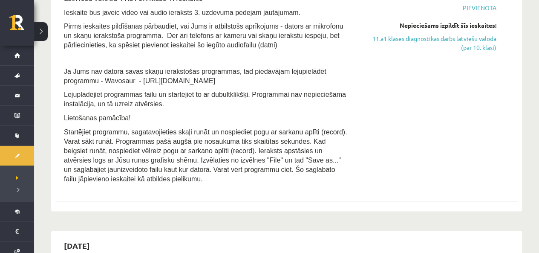
scroll to position [639, 0]
